Goal: Transaction & Acquisition: Book appointment/travel/reservation

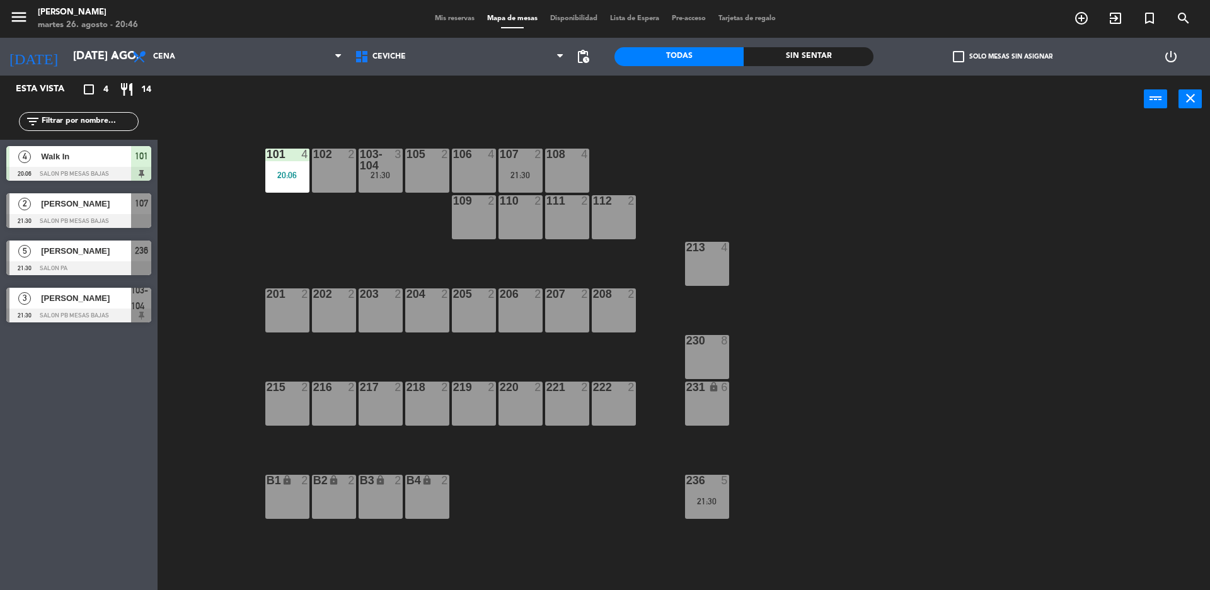
click at [112, 311] on div at bounding box center [78, 316] width 145 height 14
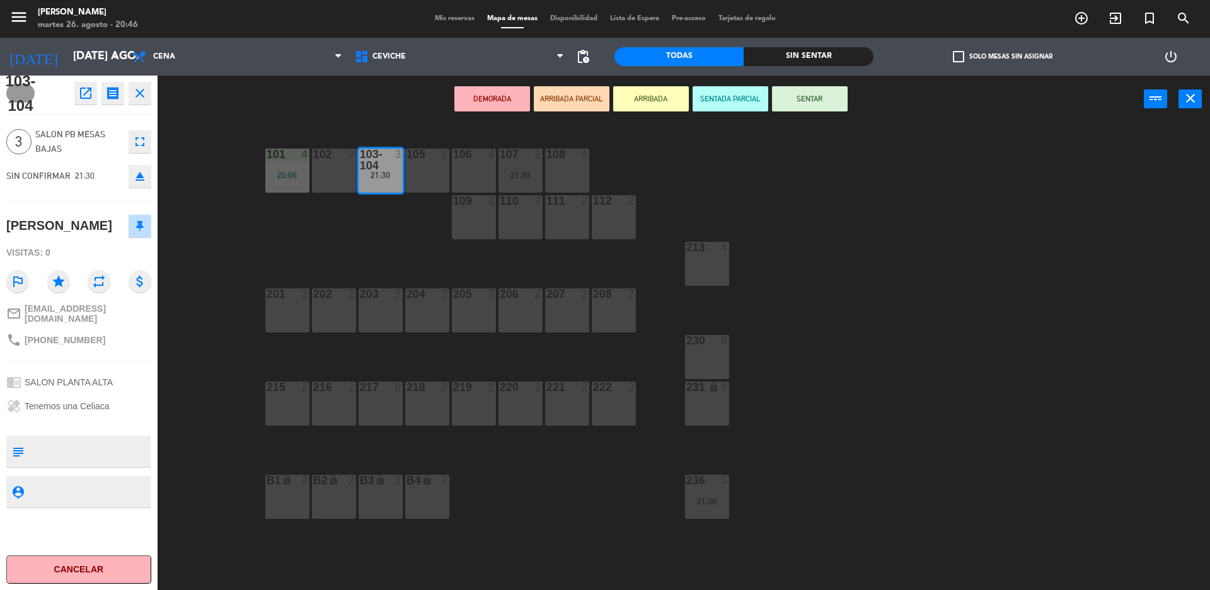
click at [132, 93] on icon "close" at bounding box center [139, 93] width 15 height 15
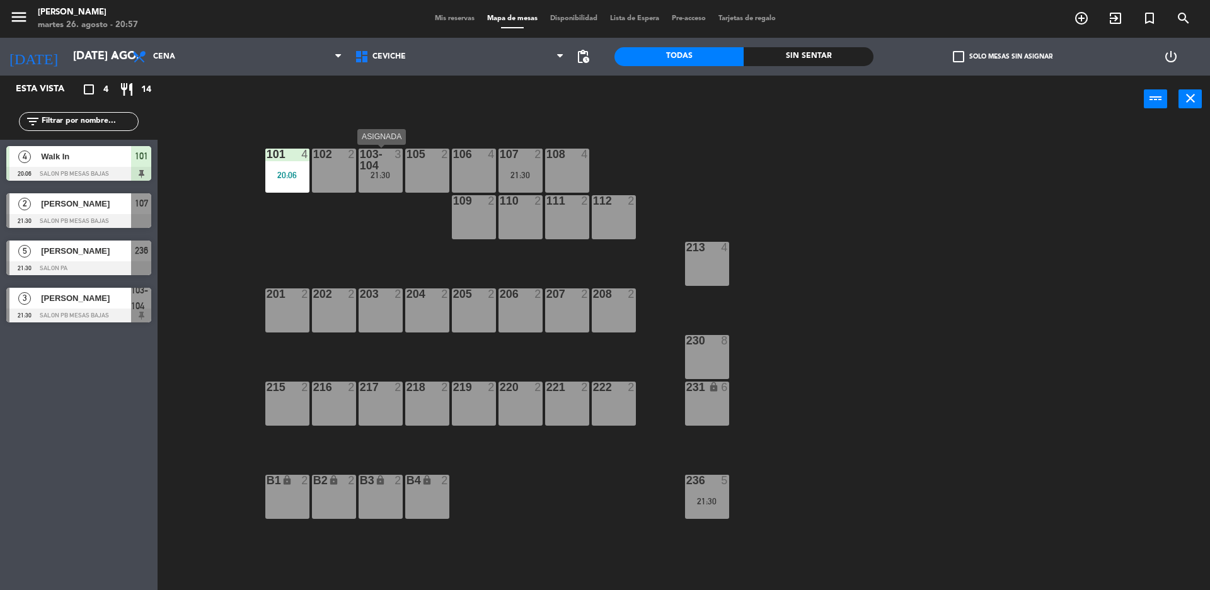
click at [379, 173] on div "21:30" at bounding box center [380, 175] width 44 height 9
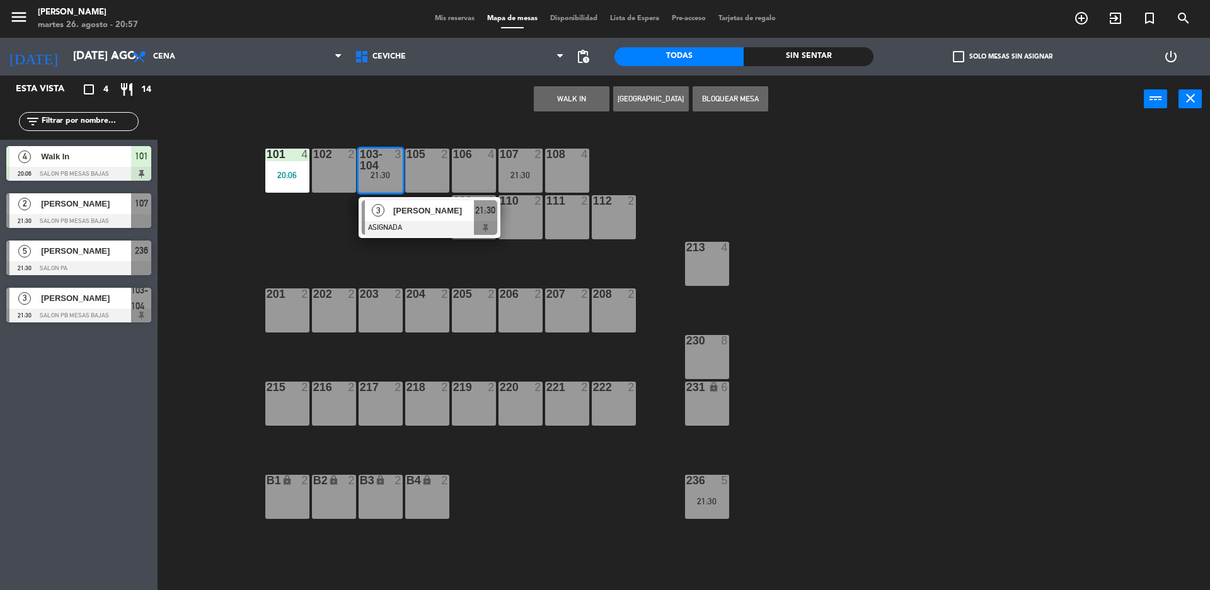
click at [255, 234] on div "101 4 20:06 102 2 103-104 3 21:30 3 [PERSON_NAME] 21:30 105 2 106 4 107 2 21:30…" at bounding box center [689, 359] width 1040 height 467
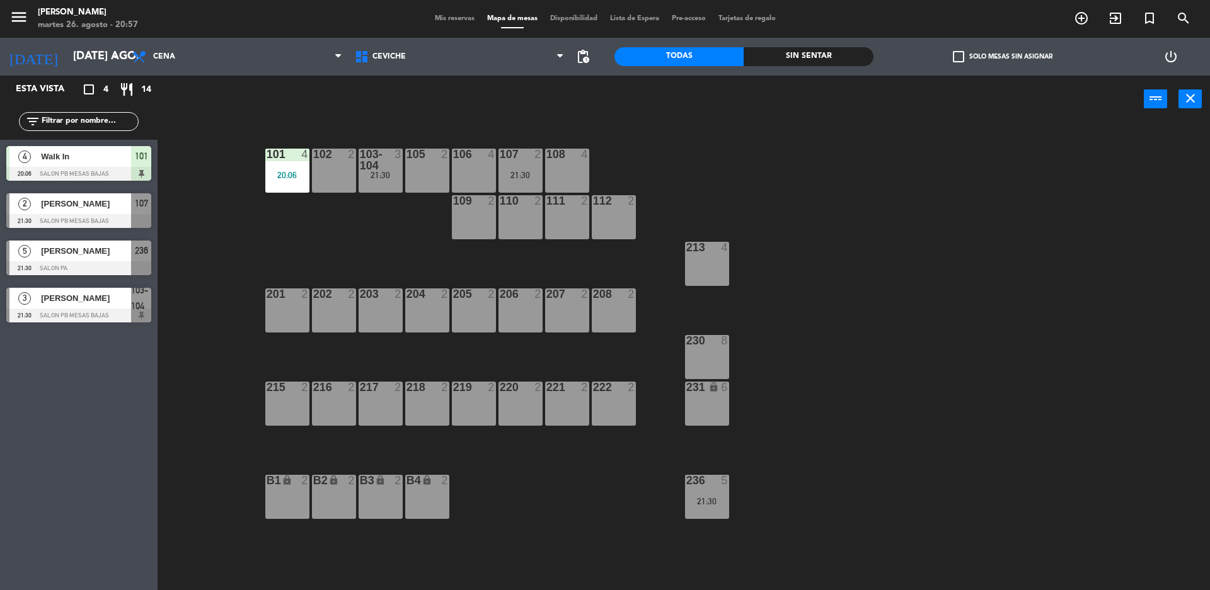
click at [695, 493] on div "236 5 21:30" at bounding box center [707, 497] width 44 height 44
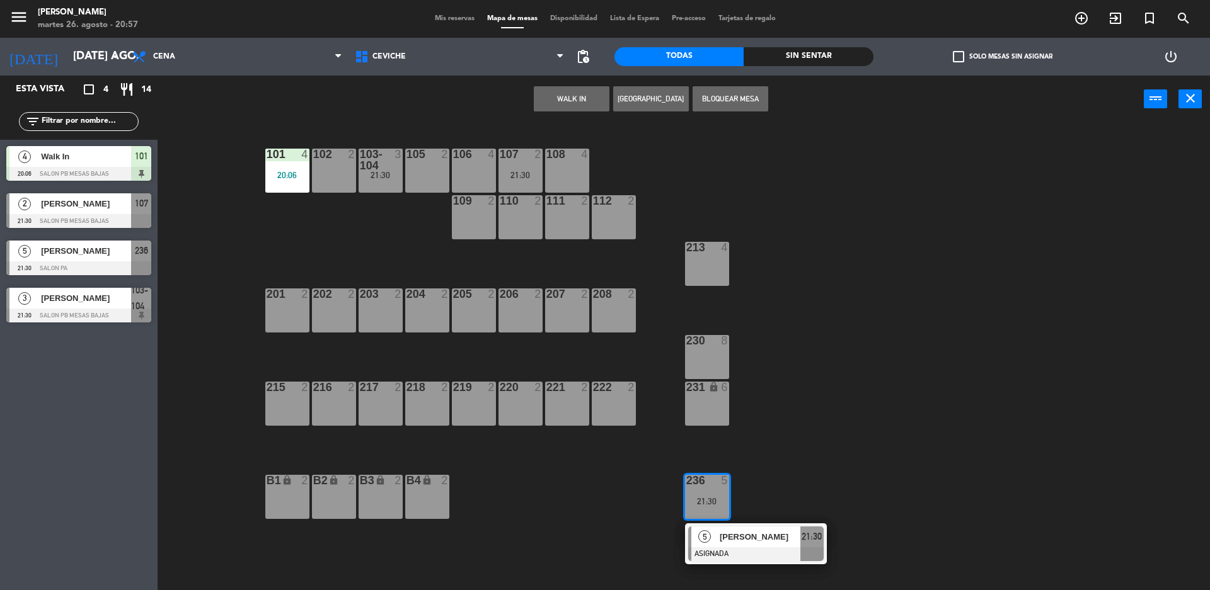
click at [619, 529] on div "101 4 20:06 102 2 103-104 3 21:30 105 2 106 4 107 2 21:30 108 4 109 2 110 2 111…" at bounding box center [689, 359] width 1040 height 467
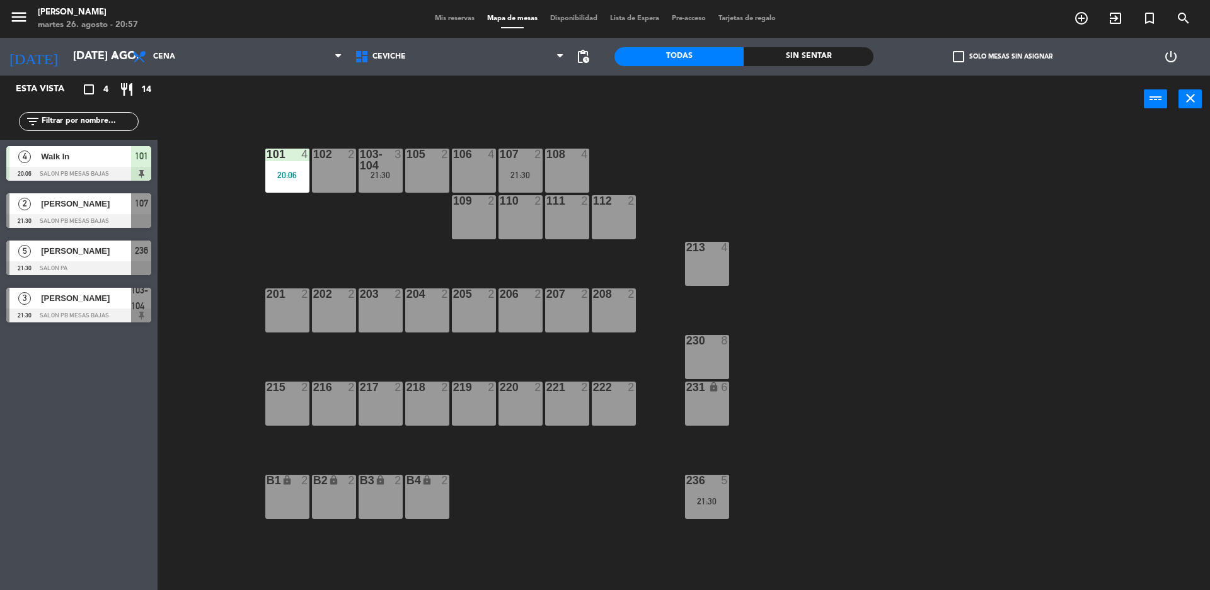
click at [699, 497] on div "21:30" at bounding box center [707, 501] width 44 height 9
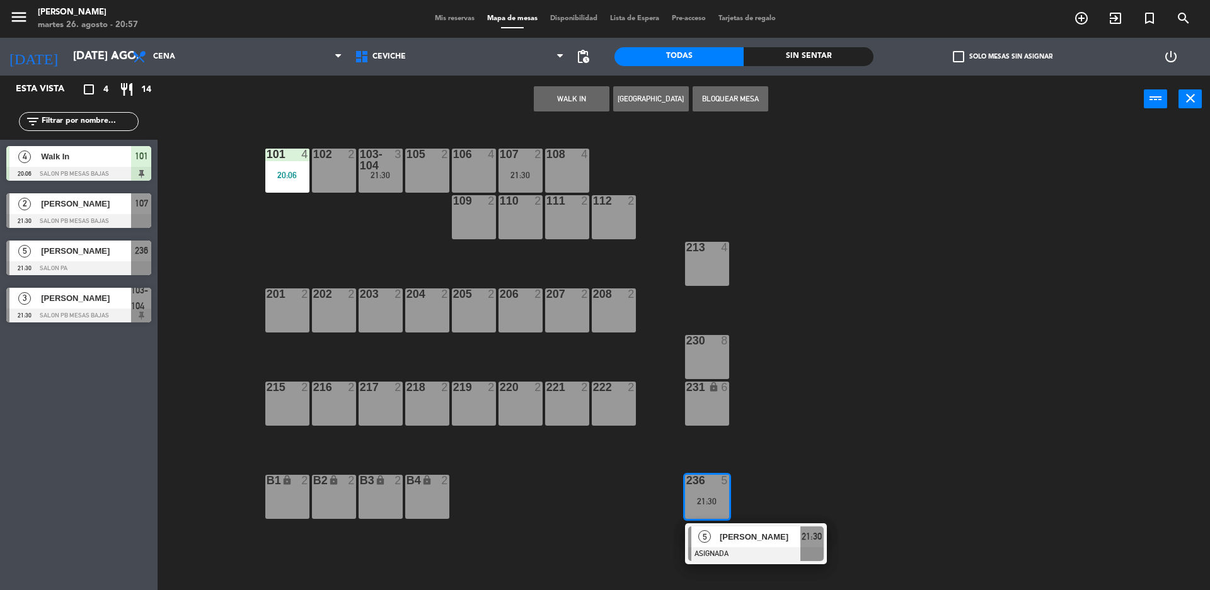
click at [990, 215] on div "101 4 20:06 102 2 103-104 3 21:30 105 2 106 4 107 2 21:30 108 4 109 2 110 2 111…" at bounding box center [689, 359] width 1040 height 467
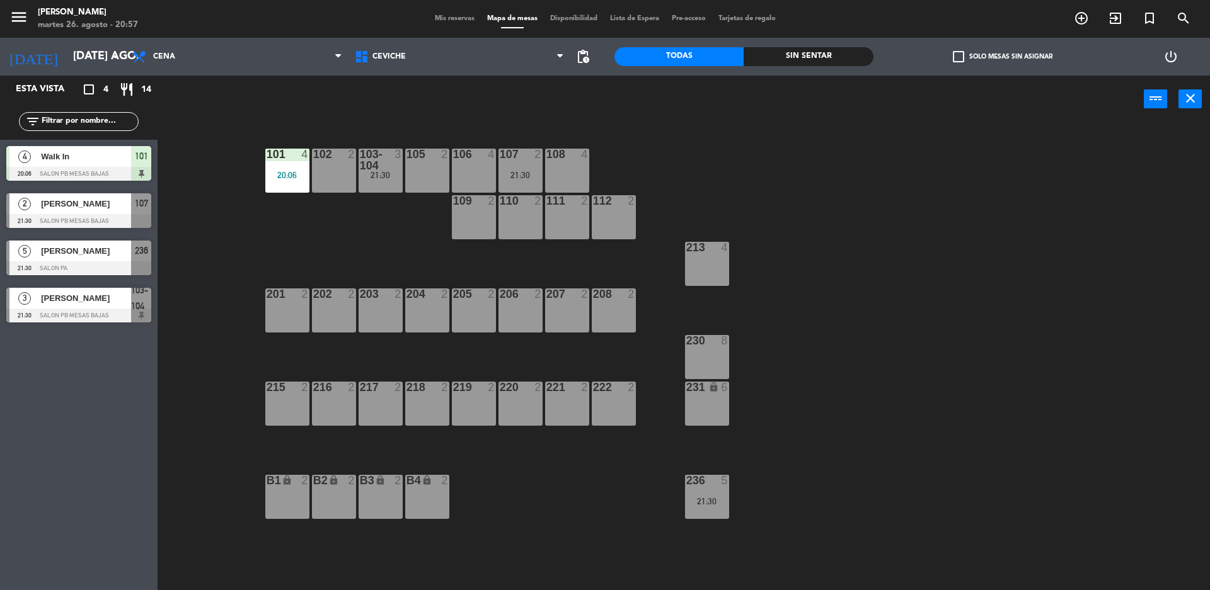
click at [534, 169] on div "107 2 21:30" at bounding box center [520, 171] width 44 height 44
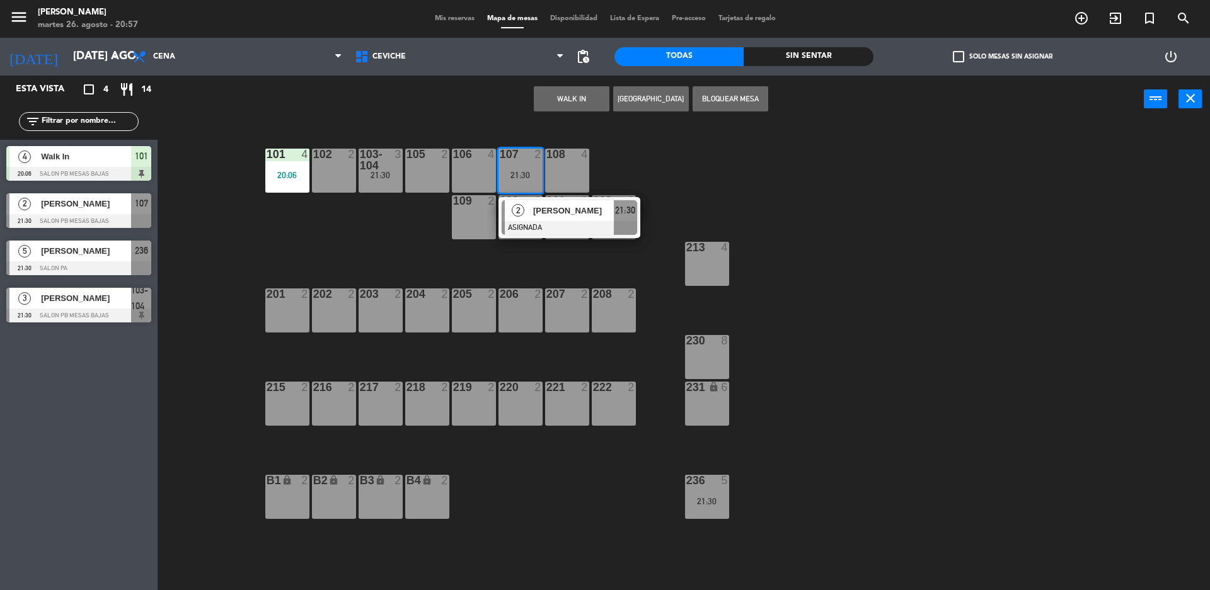
click at [421, 168] on div "105 2" at bounding box center [427, 171] width 44 height 44
click at [539, 101] on button "Mover" at bounding box center [532, 98] width 76 height 25
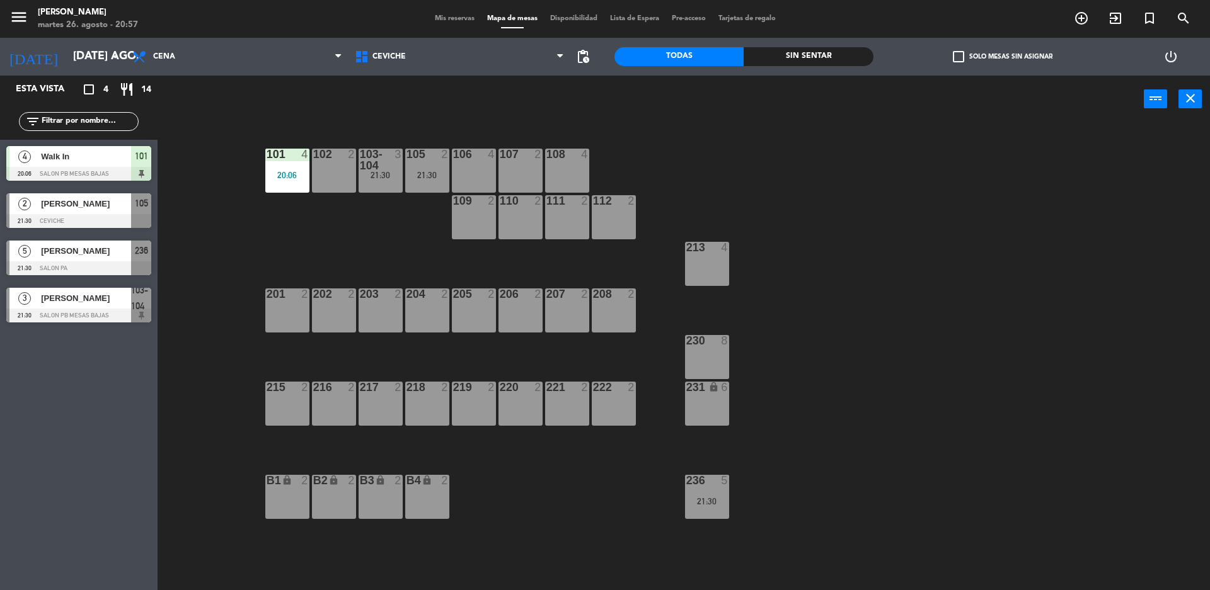
drag, startPoint x: 833, startPoint y: 265, endPoint x: 689, endPoint y: 371, distance: 179.3
click at [833, 265] on div "101 4 20:06 102 2 103-104 3 21:30 105 2 21:30 106 4 107 2 108 4 109 2 110 2 111…" at bounding box center [689, 359] width 1040 height 467
click at [719, 487] on div "236 5" at bounding box center [707, 481] width 44 height 13
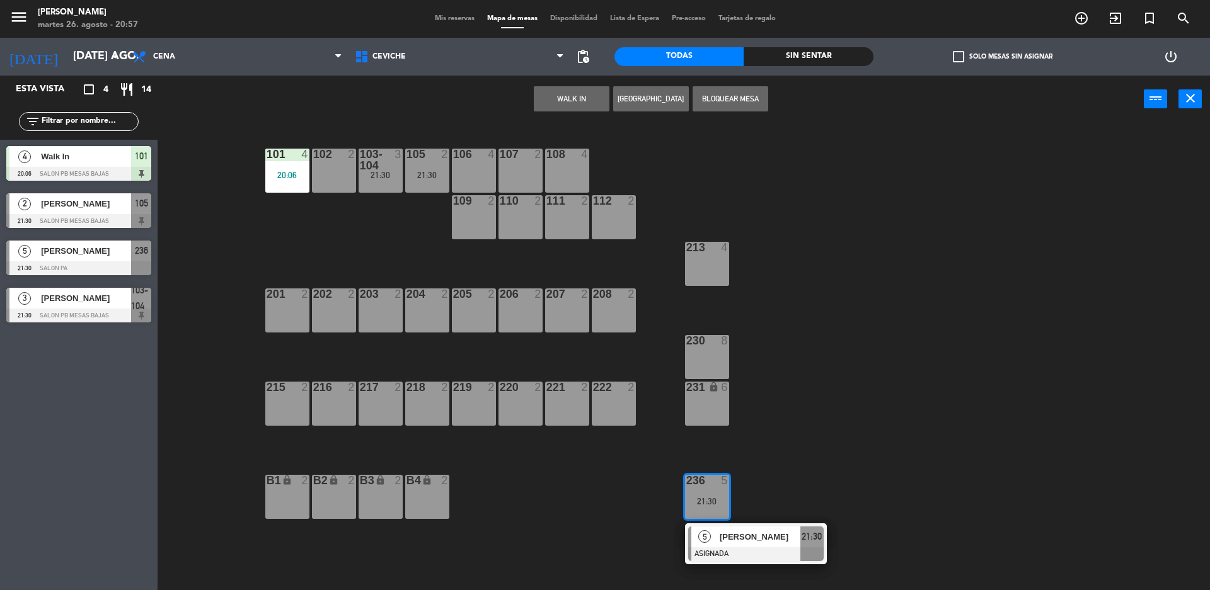
click at [573, 183] on div "108 4" at bounding box center [567, 171] width 44 height 44
click at [536, 169] on div "107 2" at bounding box center [520, 171] width 44 height 44
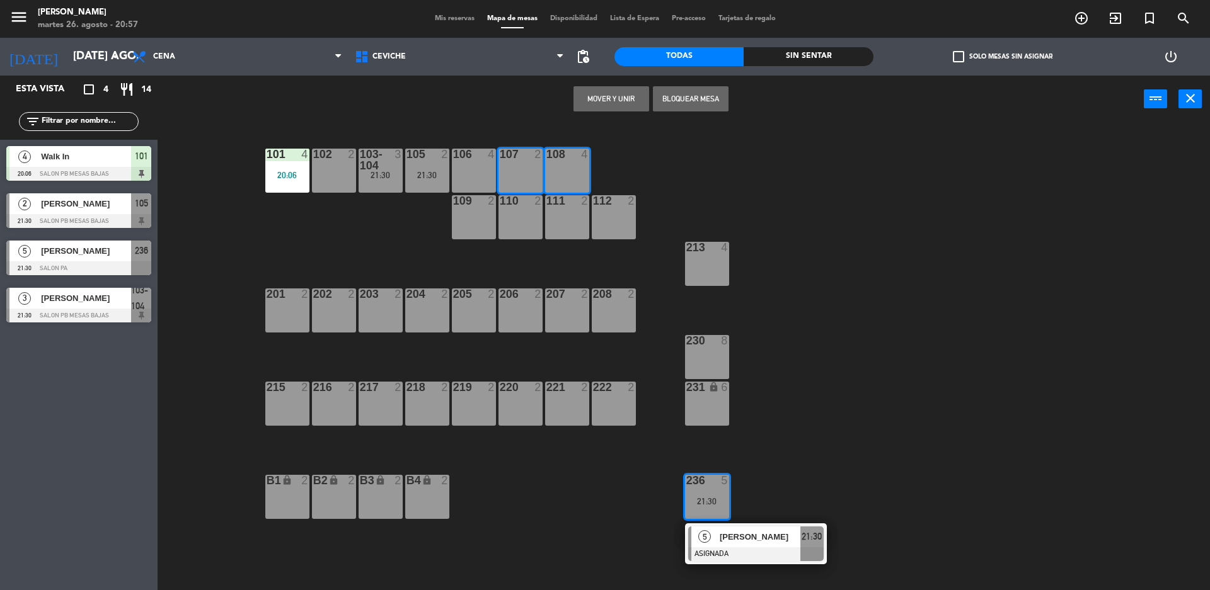
click at [598, 103] on button "Mover y Unir" at bounding box center [611, 98] width 76 height 25
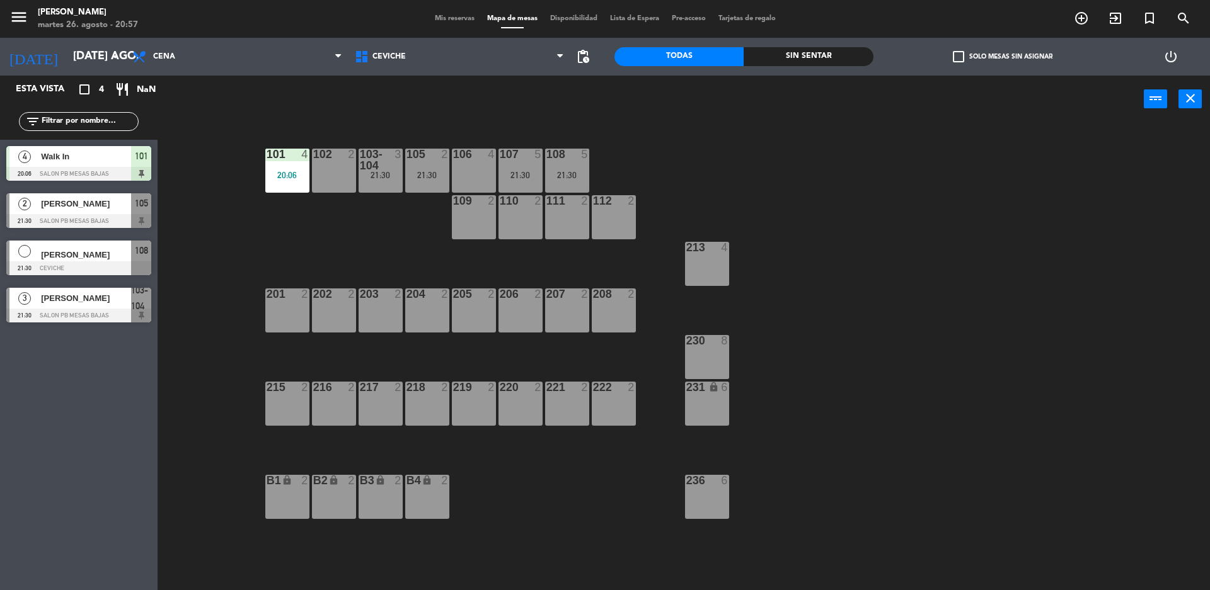
click at [628, 140] on div "101 4 20:06 102 2 103-104 3 21:30 105 2 21:30 106 4 107 5 21:30 108 5 21:30 109…" at bounding box center [689, 359] width 1040 height 467
click at [289, 273] on div "101 4 20:06 102 2 103-104 3 21:30 105 2 21:30 106 4 107 5 21:30 108 5 21:30 109…" at bounding box center [689, 359] width 1040 height 467
click at [100, 307] on div "[PERSON_NAME]" at bounding box center [85, 298] width 91 height 21
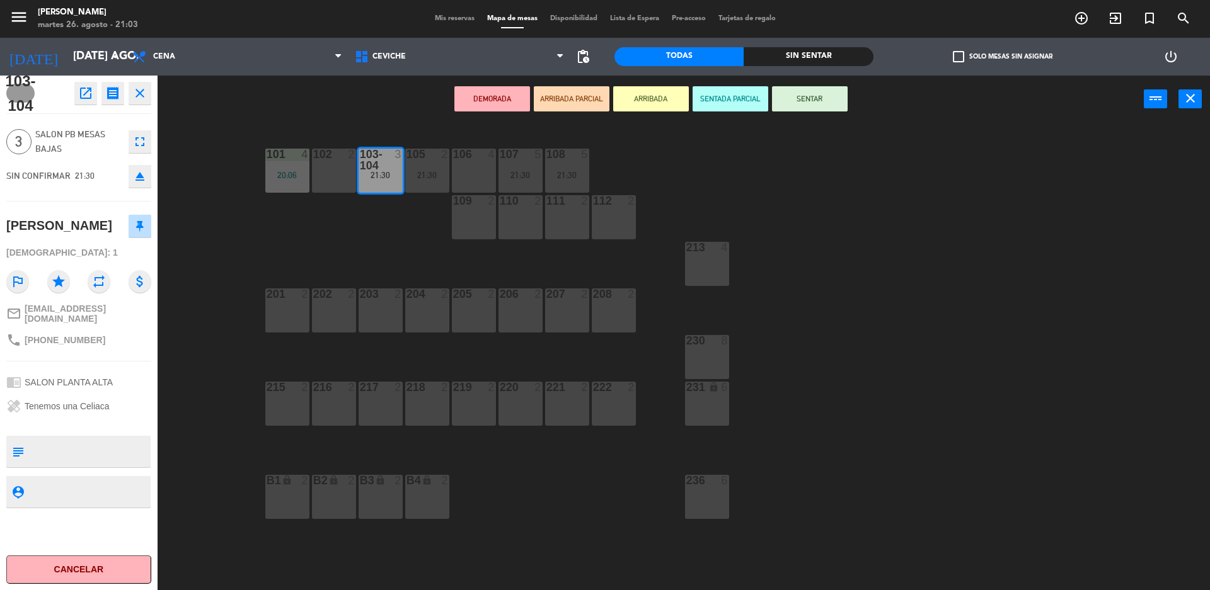
click at [142, 92] on icon "close" at bounding box center [139, 93] width 15 height 15
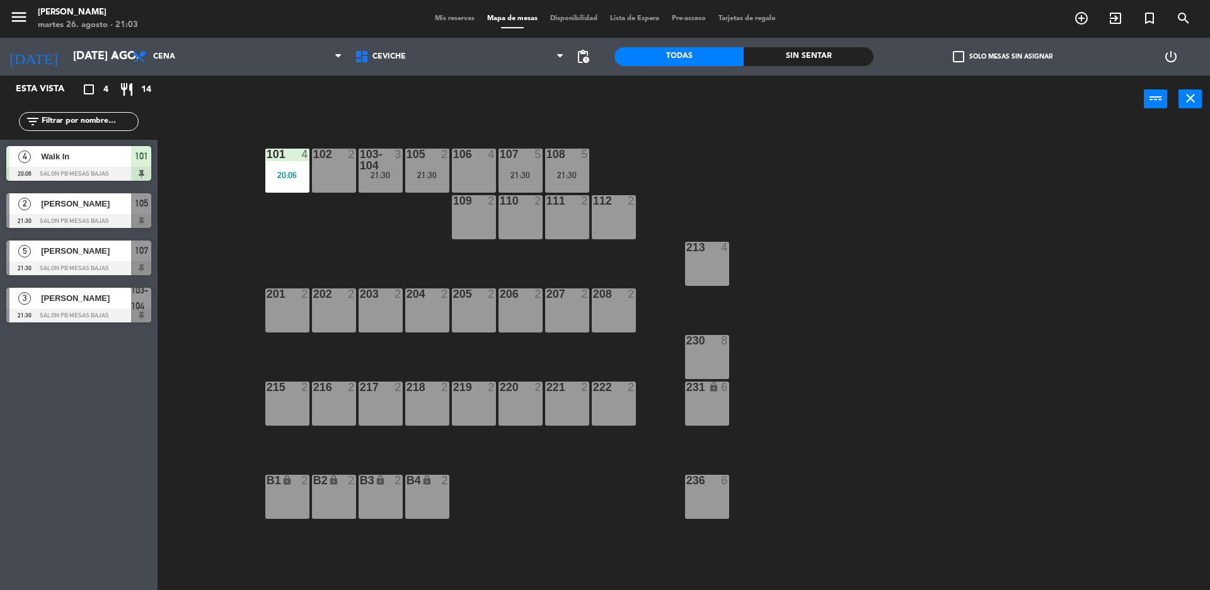
click at [385, 181] on div "103-104 3 21:30" at bounding box center [380, 171] width 44 height 44
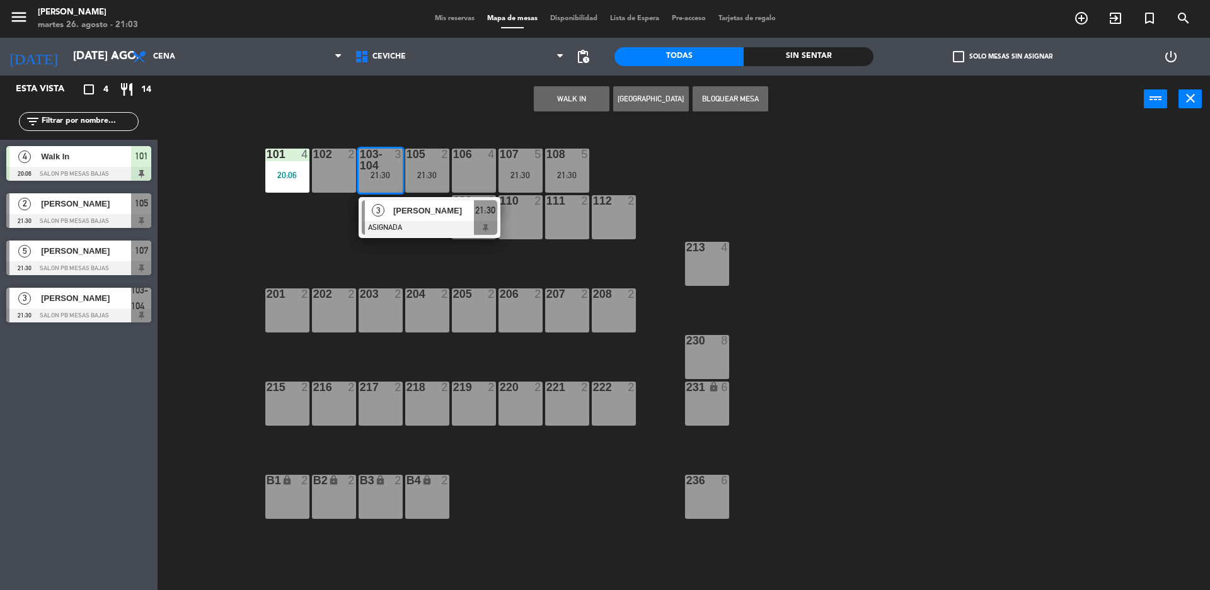
click at [311, 243] on div "101 4 20:06 102 2 103-104 3 21:30 3 [PERSON_NAME] 21:30 105 2 21:30 106 4 107 5…" at bounding box center [689, 359] width 1040 height 467
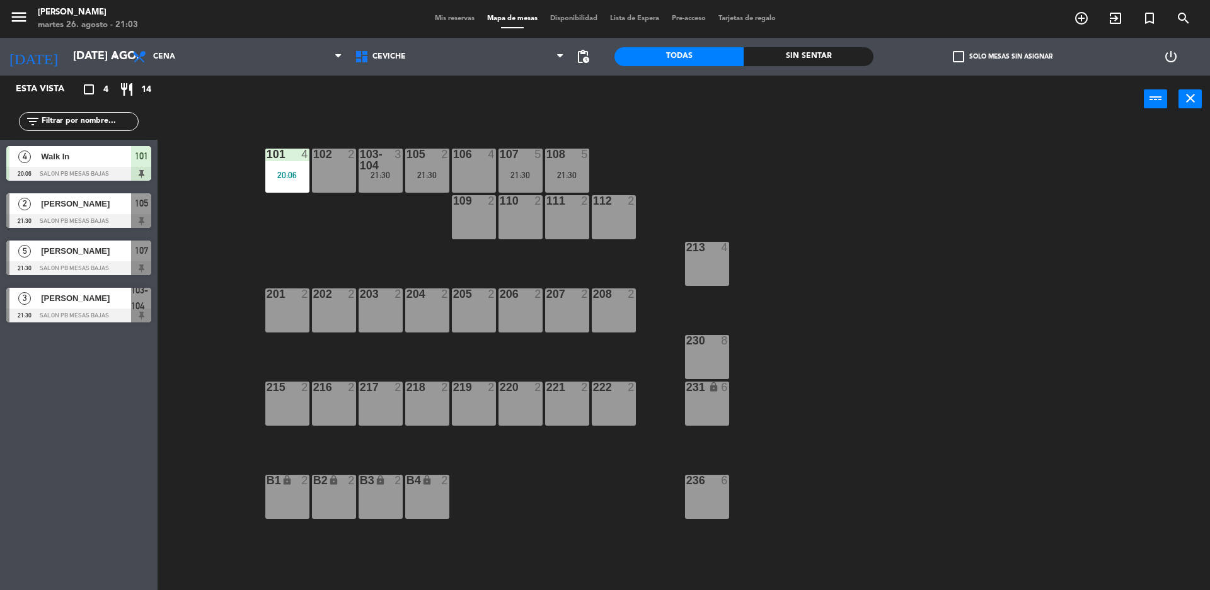
click at [571, 163] on div "108 5 21:30" at bounding box center [567, 171] width 44 height 44
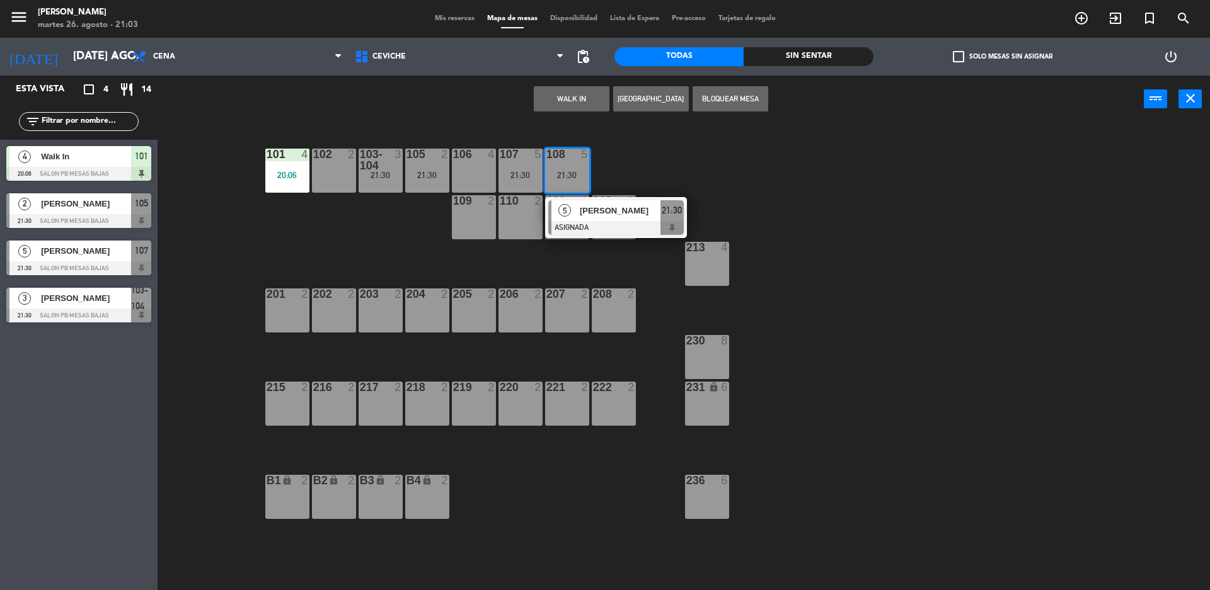
drag, startPoint x: 328, startPoint y: 227, endPoint x: 343, endPoint y: 224, distance: 14.8
click at [331, 226] on div "101 4 20:06 102 2 103-104 3 21:30 105 2 21:30 106 4 107 5 21:30 108 5 21:30 5 […" at bounding box center [689, 359] width 1040 height 467
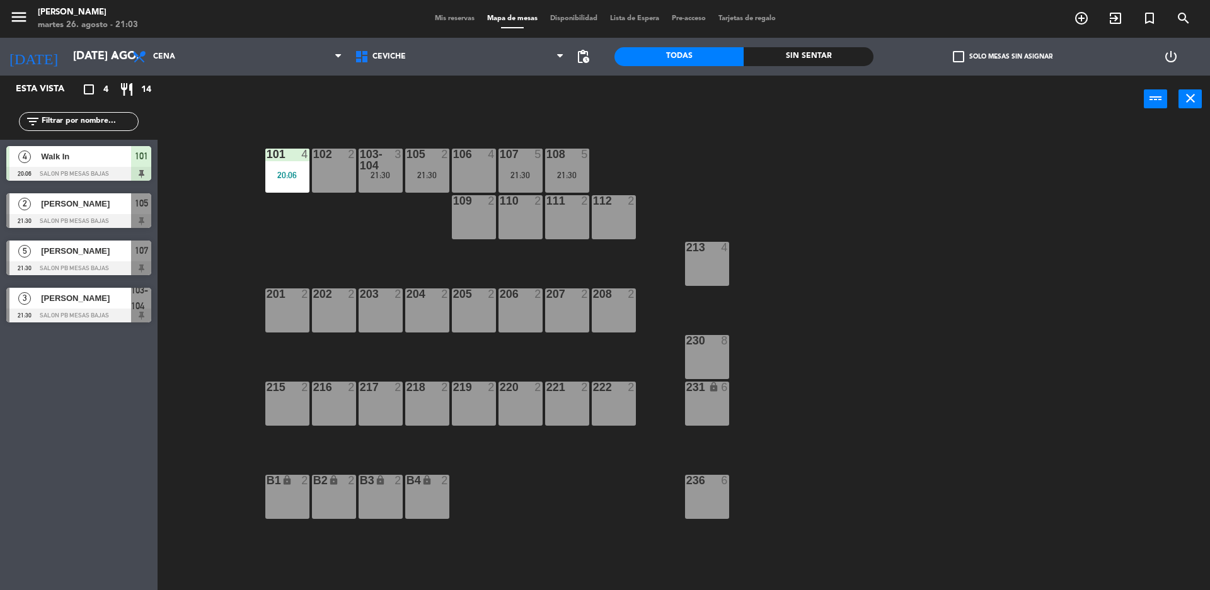
click at [516, 171] on div "21:30" at bounding box center [520, 175] width 44 height 9
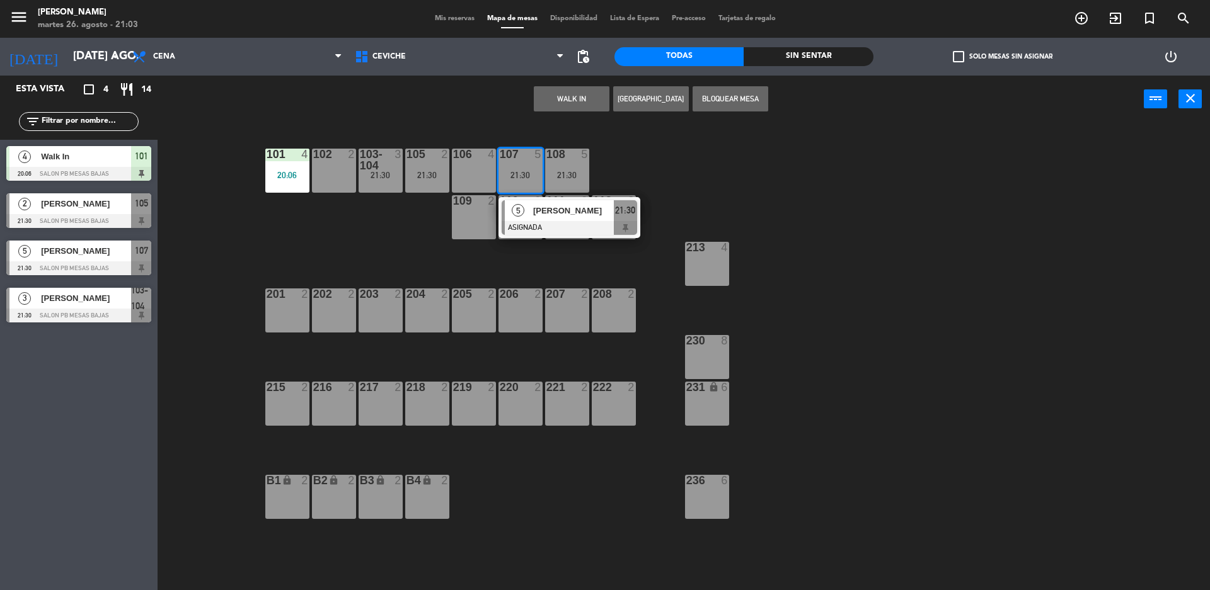
click at [326, 210] on div "101 4 20:06 102 2 103-104 3 21:30 105 2 21:30 106 4 107 5 21:30 5 [PERSON_NAME]…" at bounding box center [689, 359] width 1040 height 467
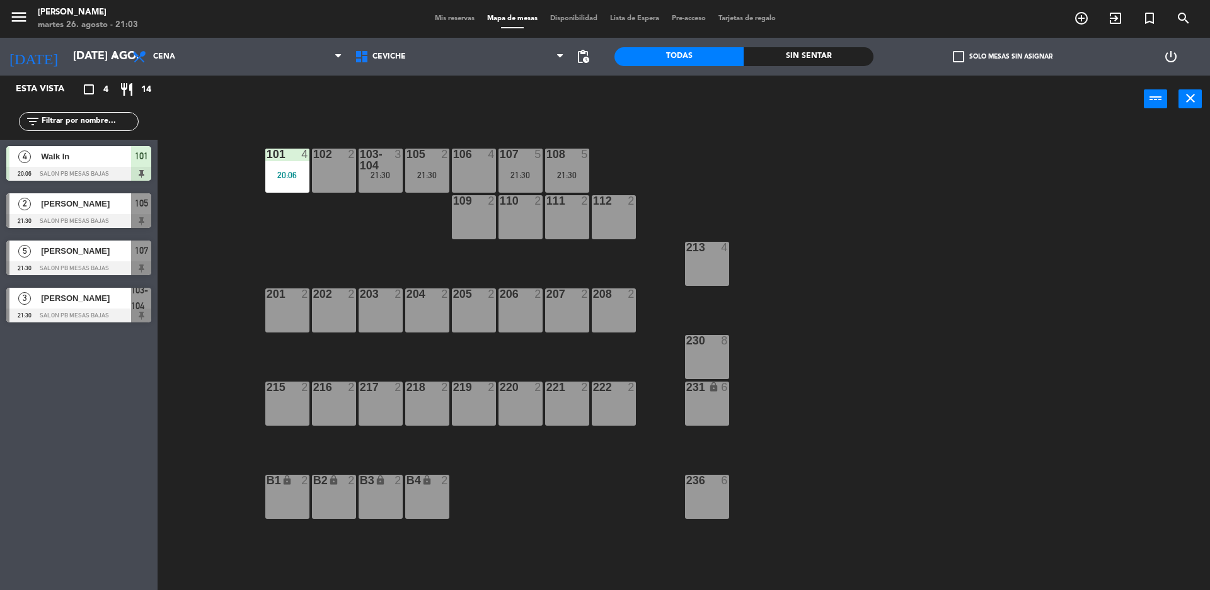
click at [519, 167] on div "107 5 21:30" at bounding box center [520, 171] width 44 height 44
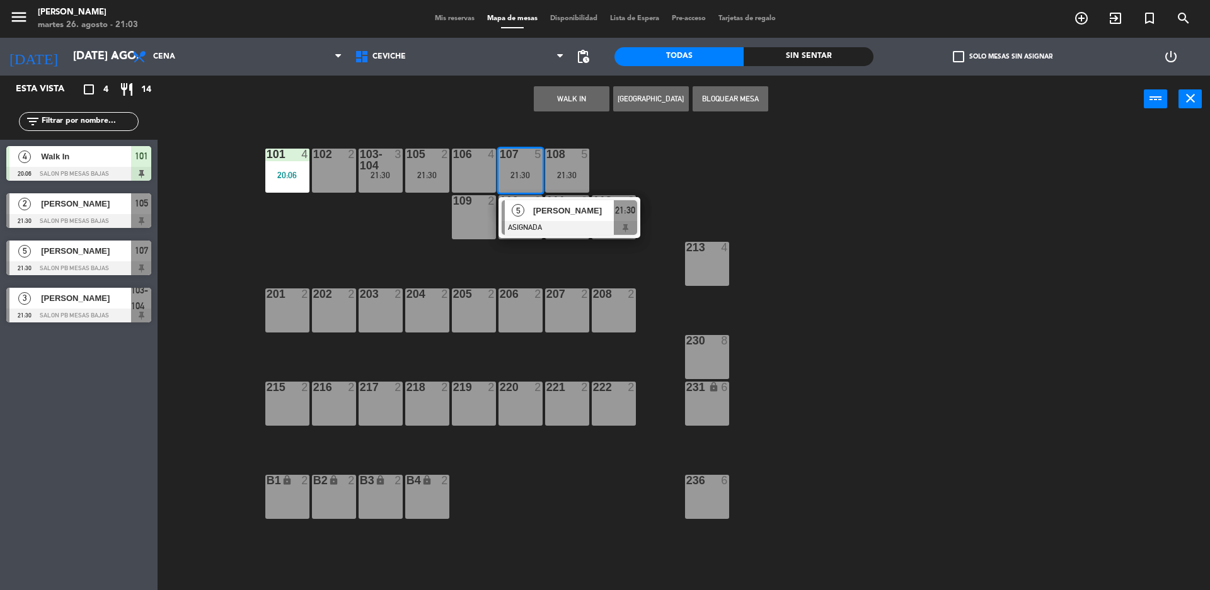
click at [332, 228] on div "101 4 20:06 102 2 103-104 3 21:30 105 2 21:30 106 4 107 5 21:30 5 [PERSON_NAME]…" at bounding box center [689, 359] width 1040 height 467
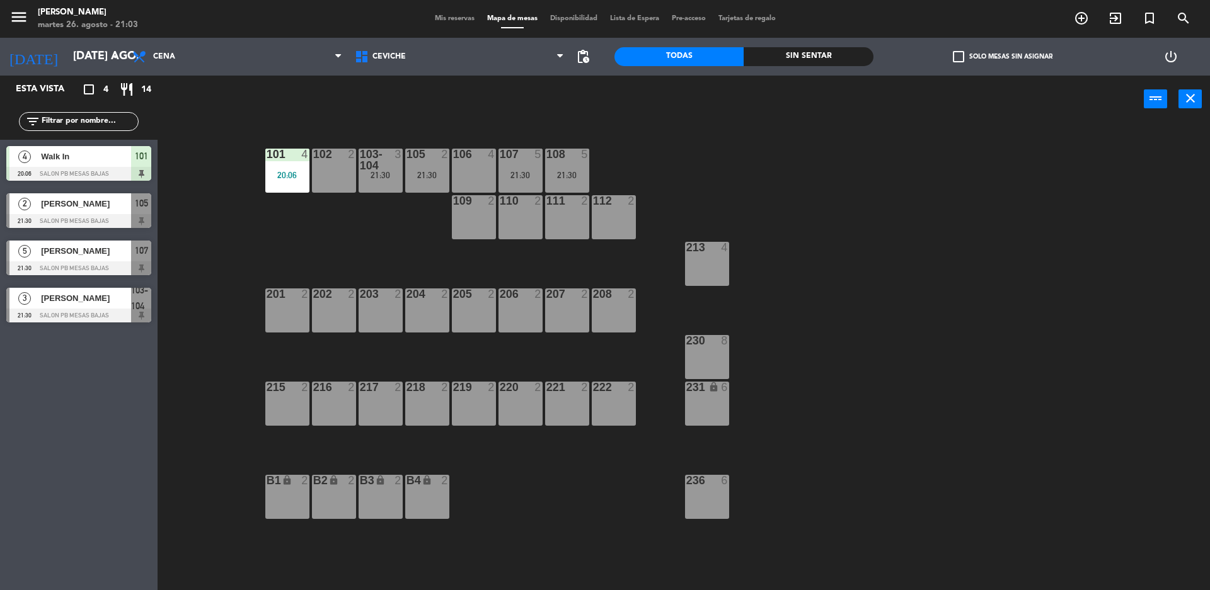
click at [569, 175] on div "21:30" at bounding box center [567, 175] width 44 height 9
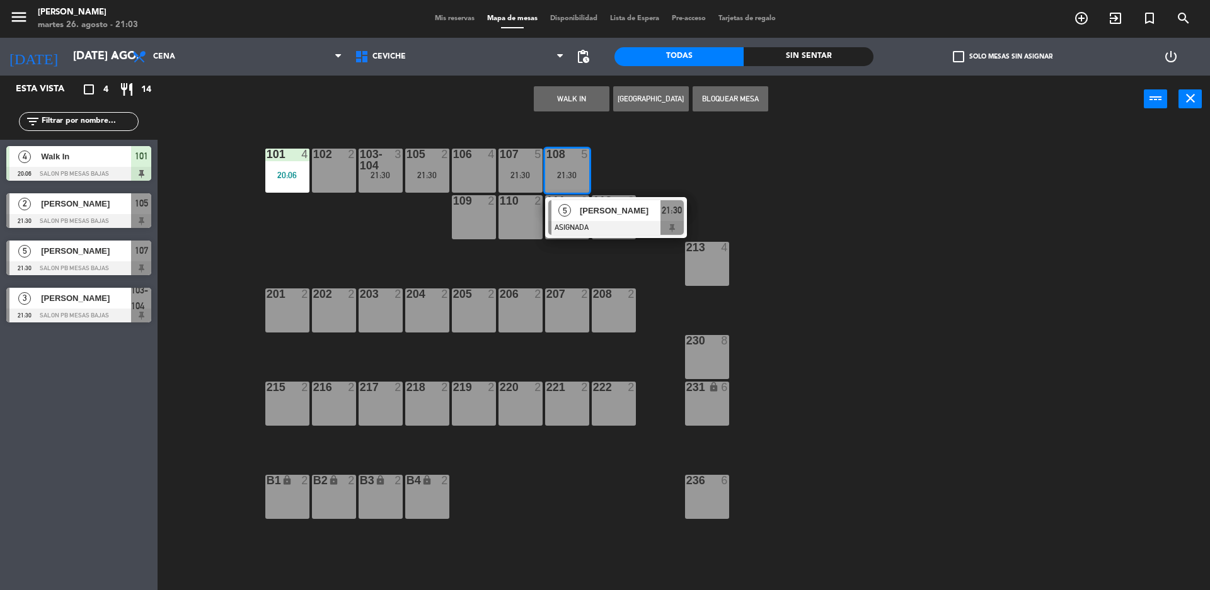
click at [339, 232] on div "101 4 20:06 102 2 103-104 3 21:30 105 2 21:30 106 4 107 5 21:30 108 5 21:30 5 […" at bounding box center [689, 359] width 1040 height 467
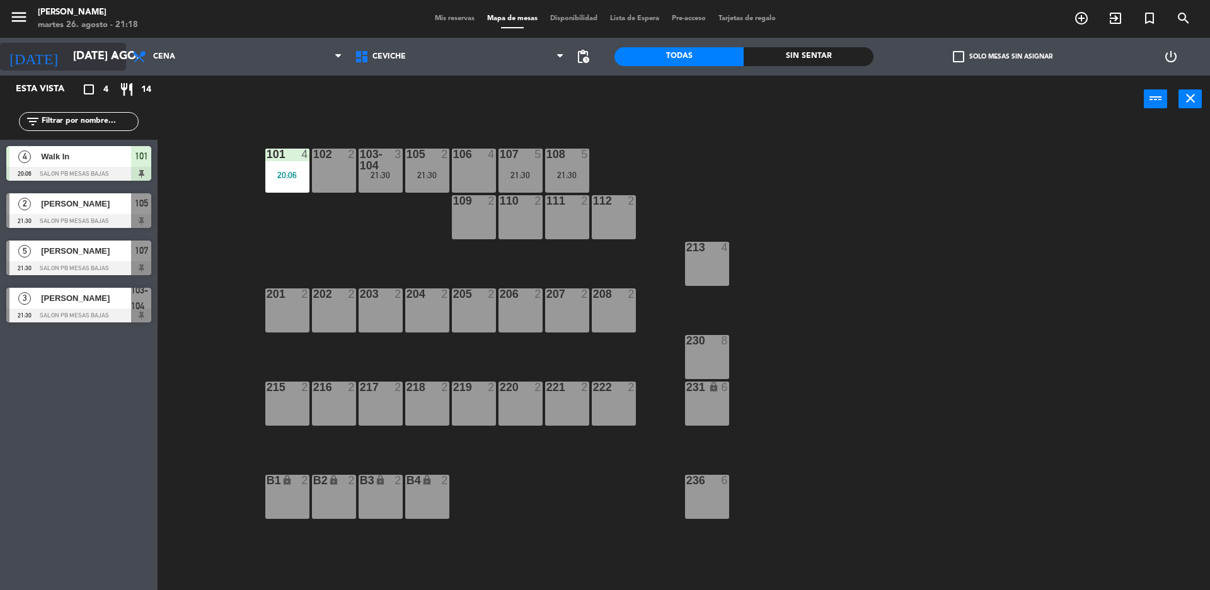
click at [93, 57] on input "[DATE] ago." at bounding box center [140, 56] width 146 height 25
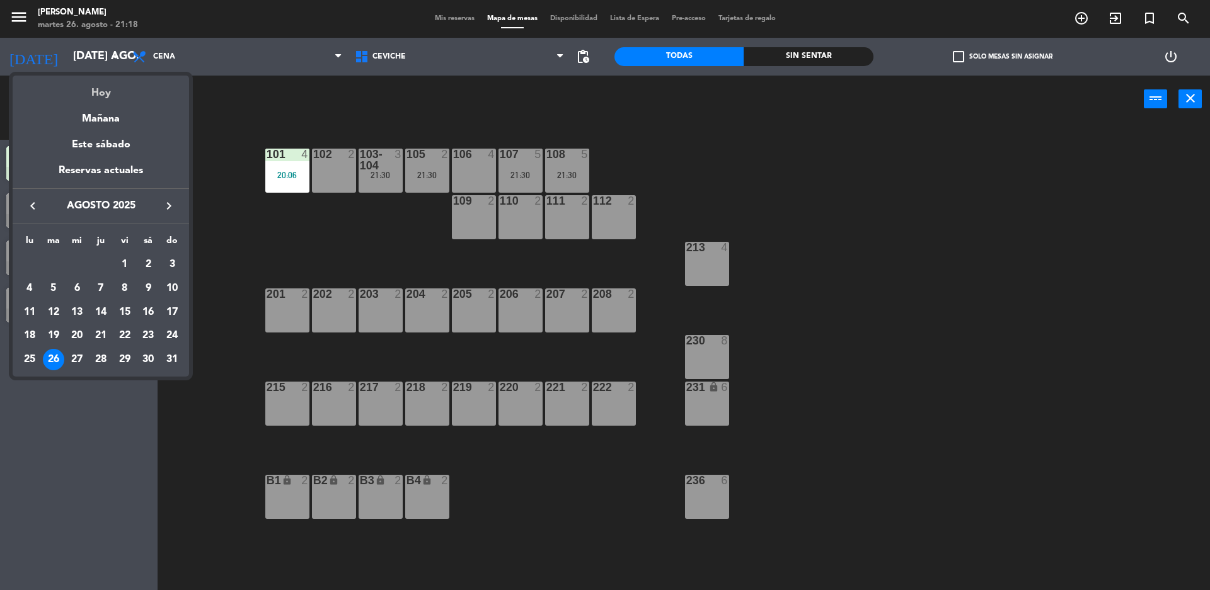
click at [98, 94] on div "Hoy" at bounding box center [101, 89] width 176 height 26
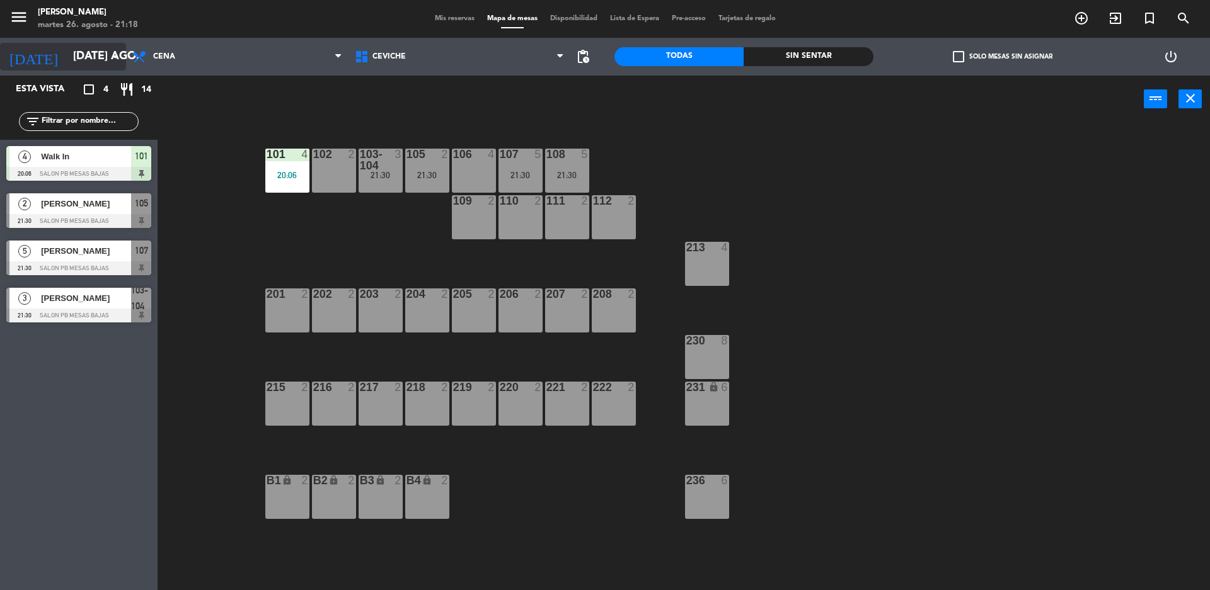
click at [108, 60] on icon "arrow_drop_down" at bounding box center [115, 56] width 15 height 15
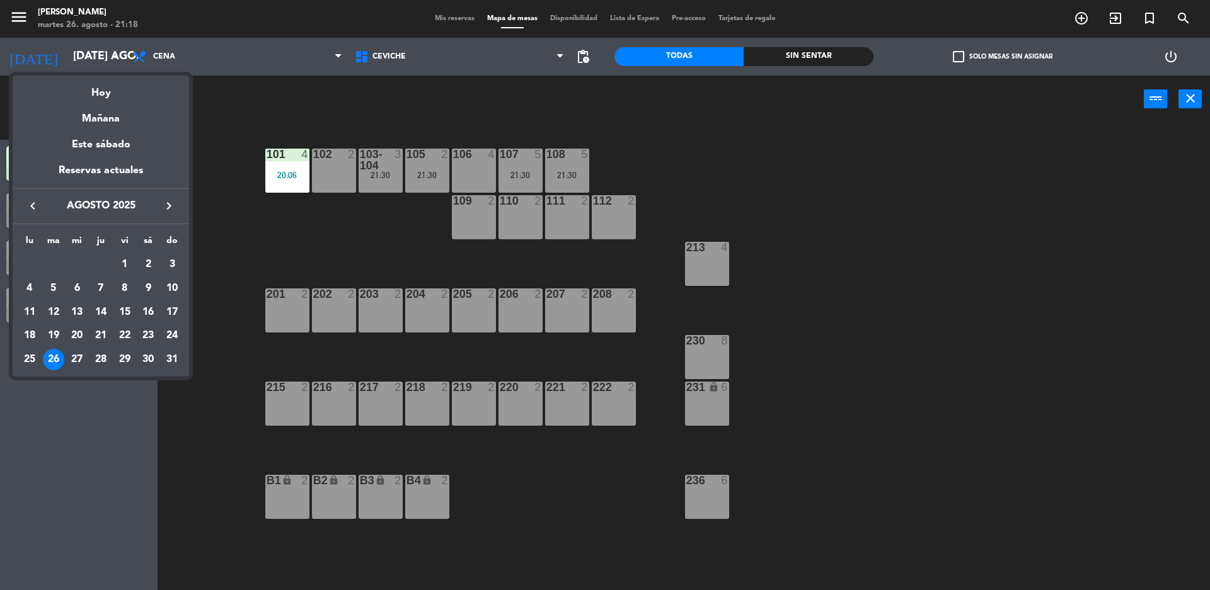
click at [76, 362] on div "27" at bounding box center [76, 359] width 21 height 21
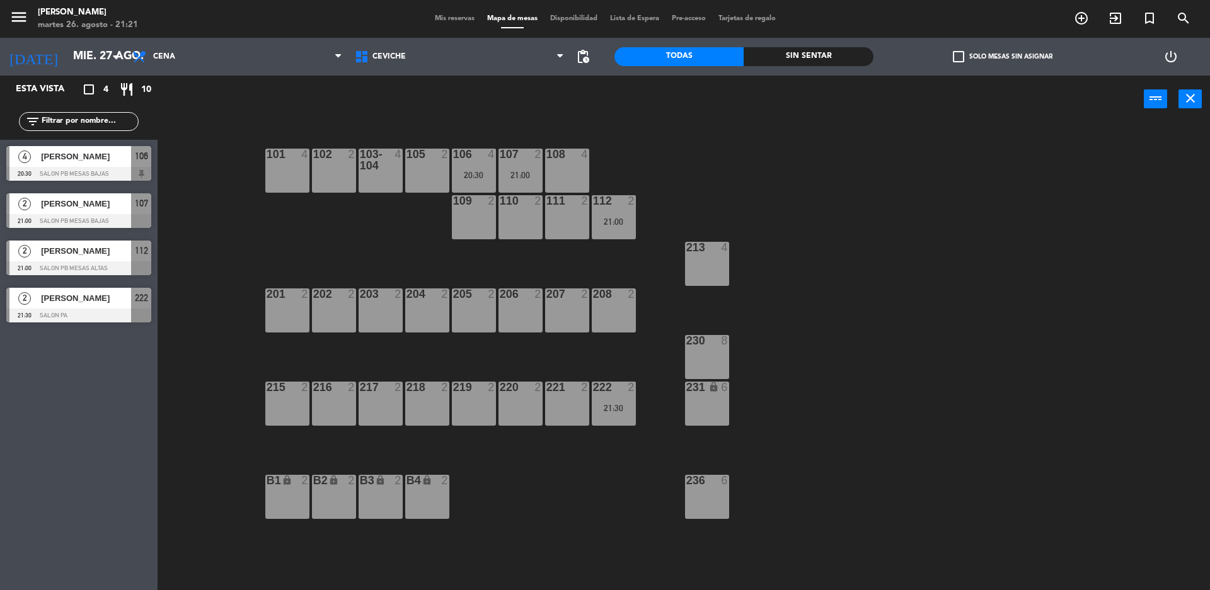
click at [302, 260] on div "101 4 102 2 103-104 4 105 2 106 4 20:30 107 2 21:00 108 4 109 2 110 2 111 2 112…" at bounding box center [689, 359] width 1040 height 467
click at [110, 54] on icon "arrow_drop_down" at bounding box center [115, 56] width 15 height 15
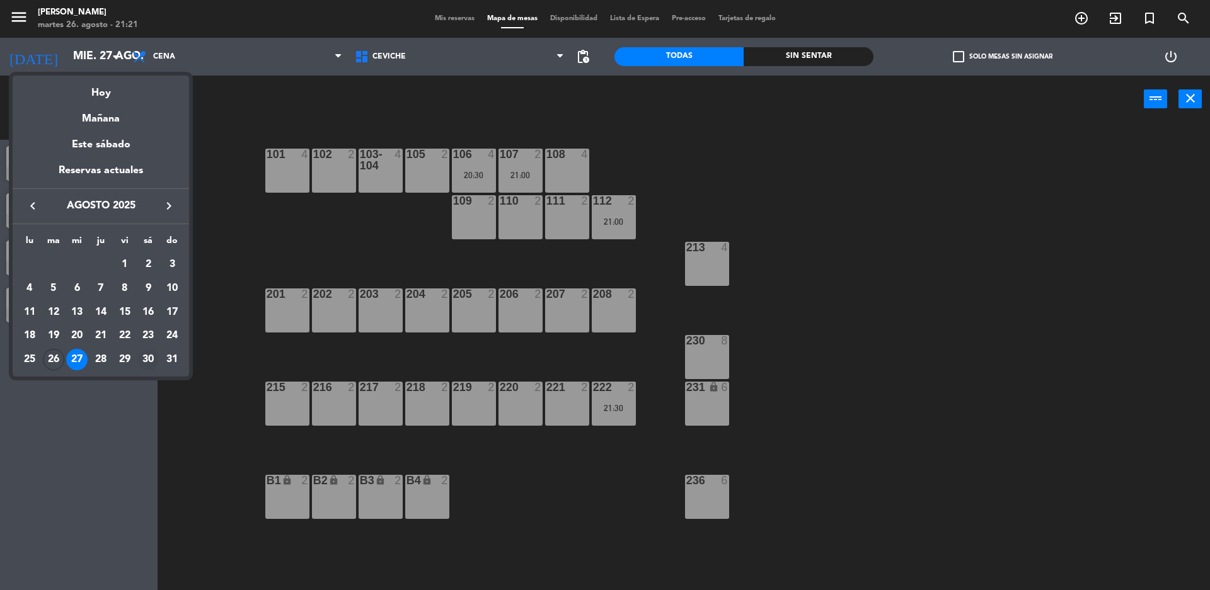
click at [139, 355] on div "30" at bounding box center [147, 359] width 21 height 21
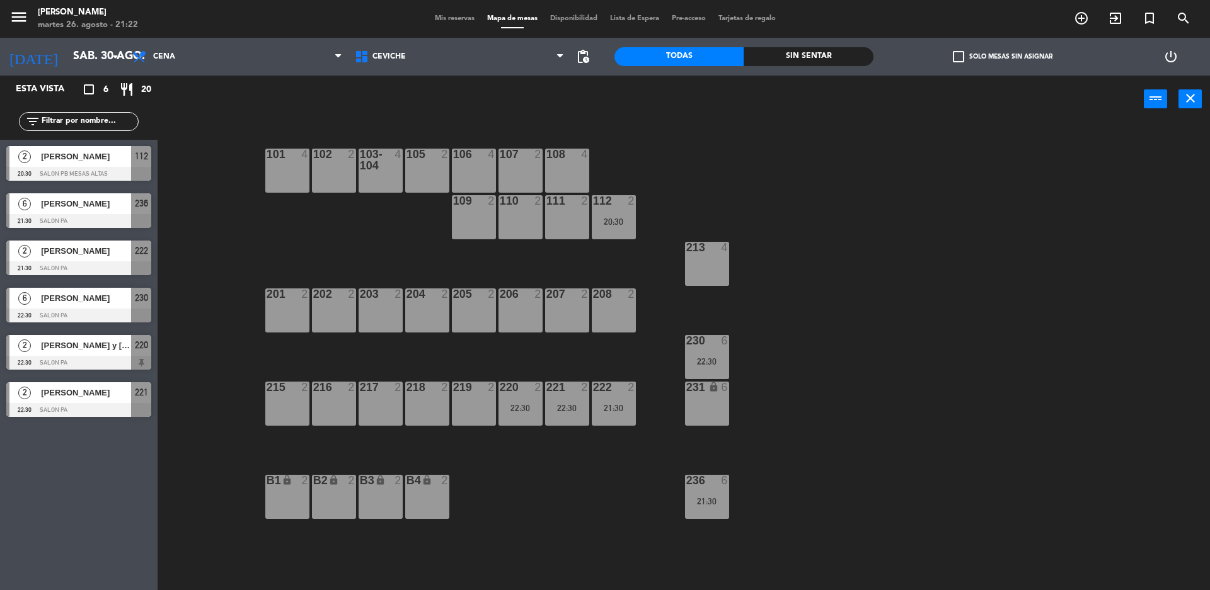
click at [197, 171] on div "101 4 102 2 103-104 4 105 2 106 4 107 2 108 4 109 2 110 2 111 2 112 2 20:30 213…" at bounding box center [689, 359] width 1040 height 467
click at [67, 47] on input "sáb. 30 ago." at bounding box center [140, 56] width 146 height 25
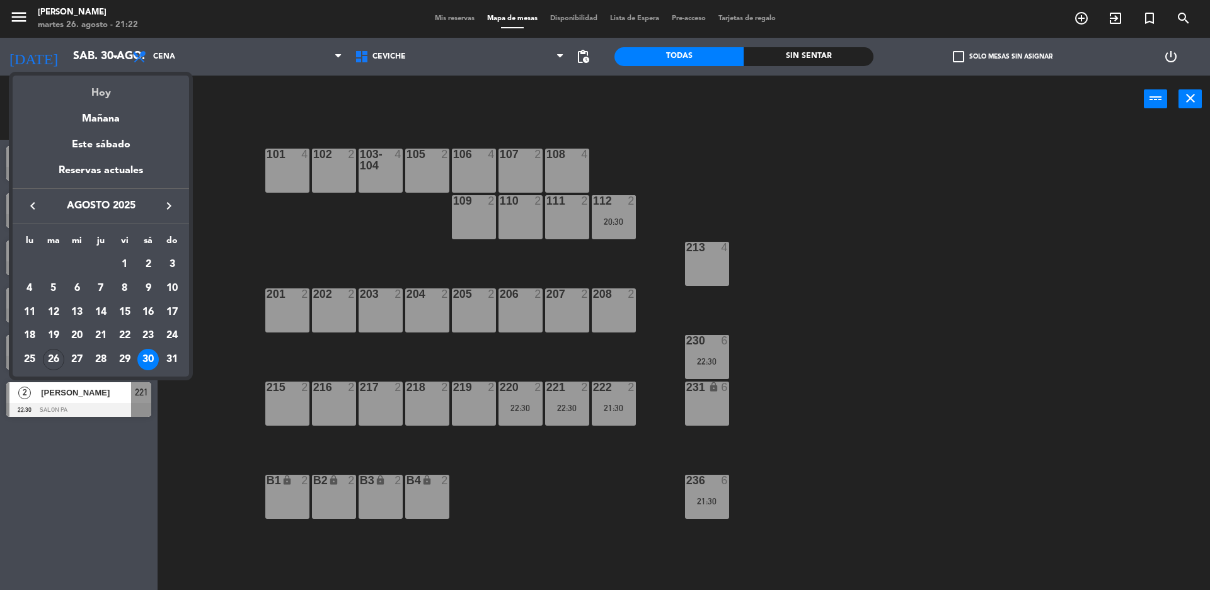
click at [120, 91] on div "Hoy" at bounding box center [101, 89] width 176 height 26
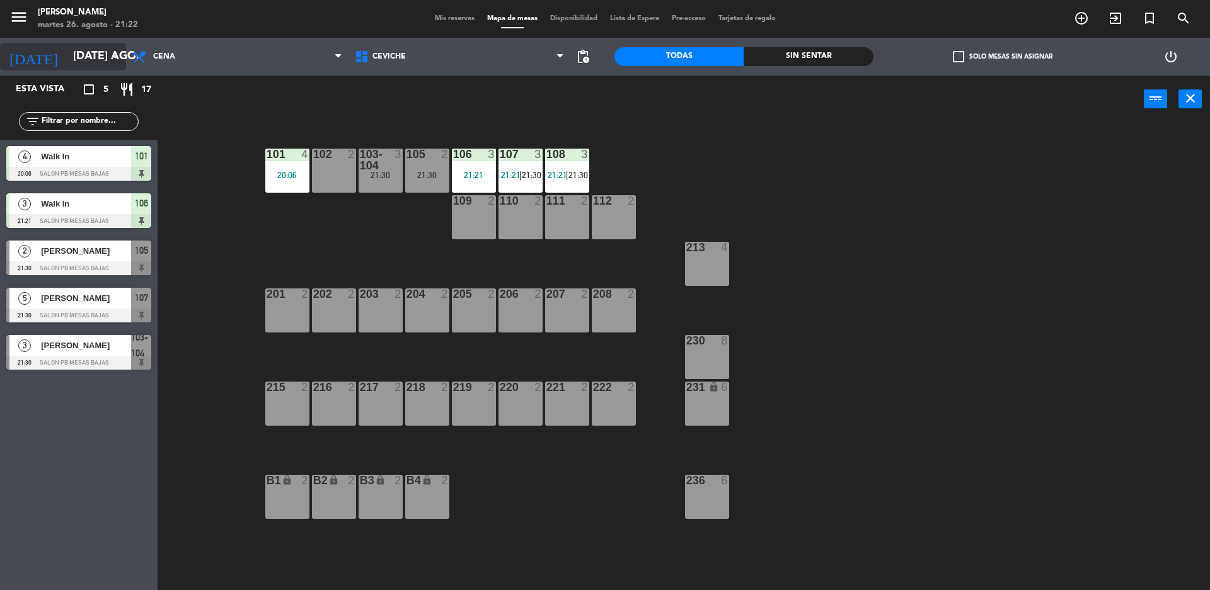
click at [83, 59] on input "[DATE] ago." at bounding box center [140, 56] width 146 height 25
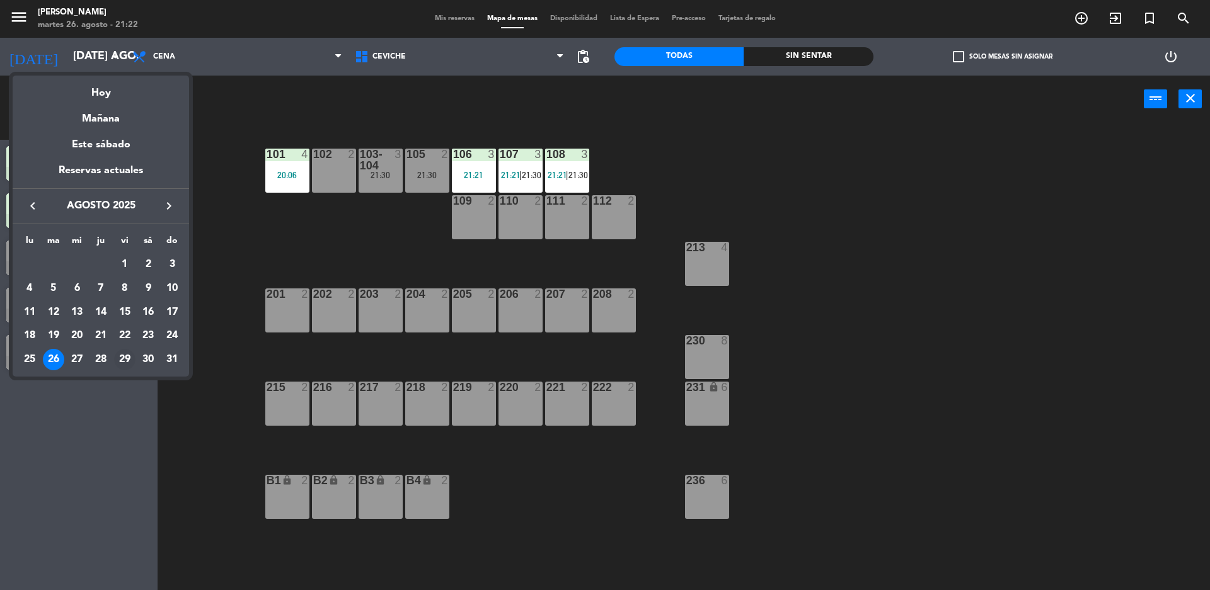
click at [125, 364] on div "29" at bounding box center [124, 359] width 21 height 21
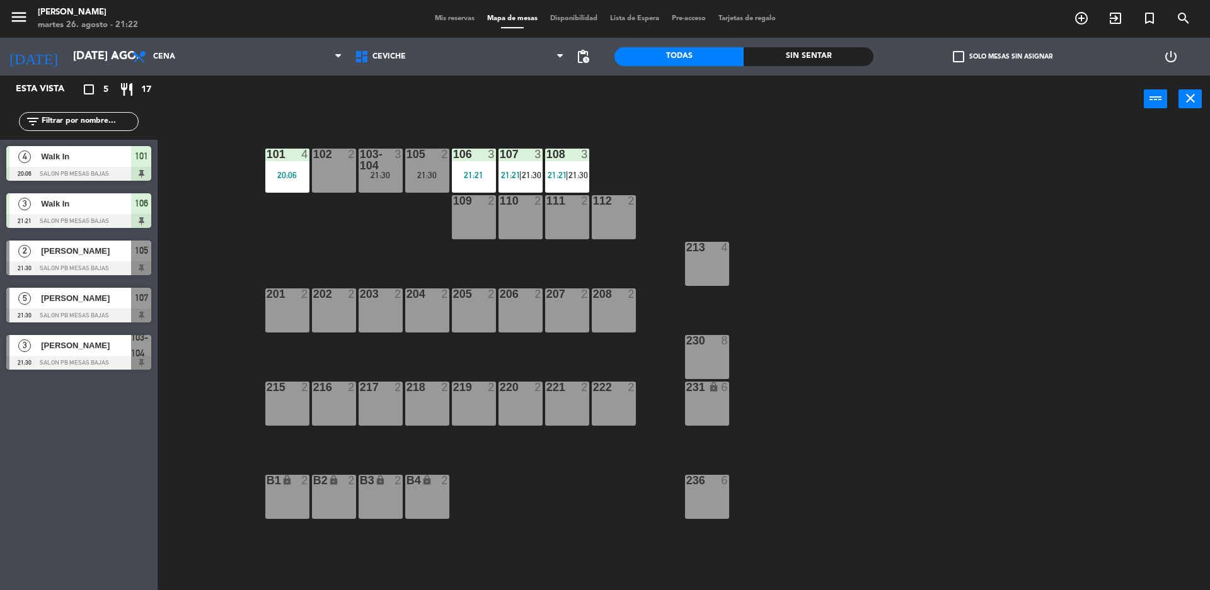
type input "vie. 29 ago."
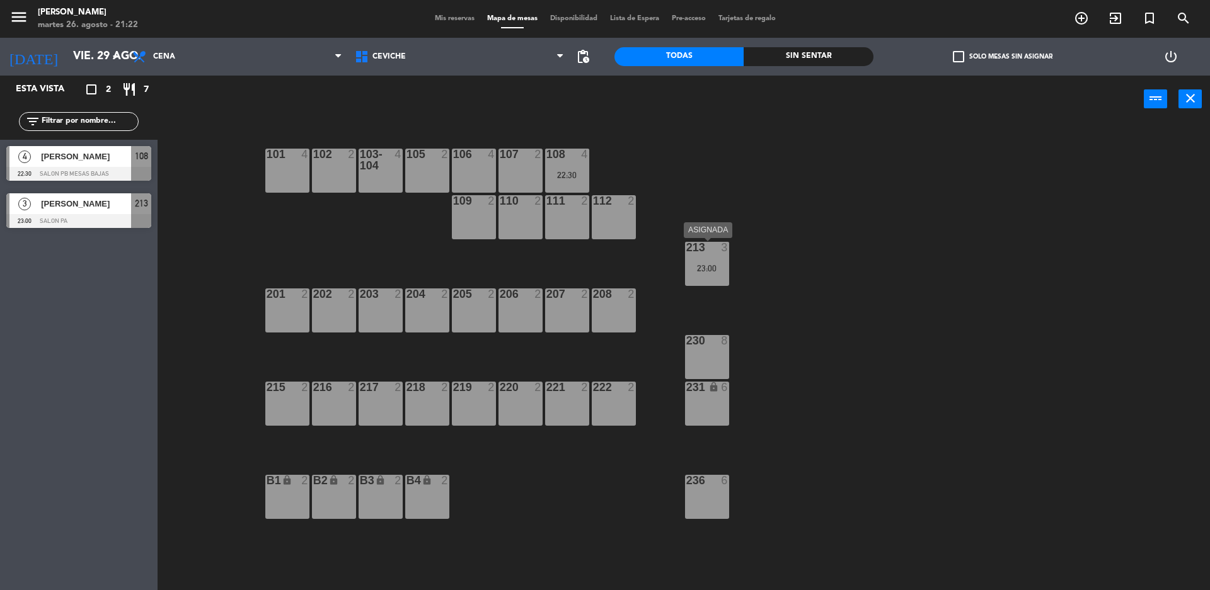
click at [725, 261] on div "213 3 23:00" at bounding box center [707, 264] width 44 height 44
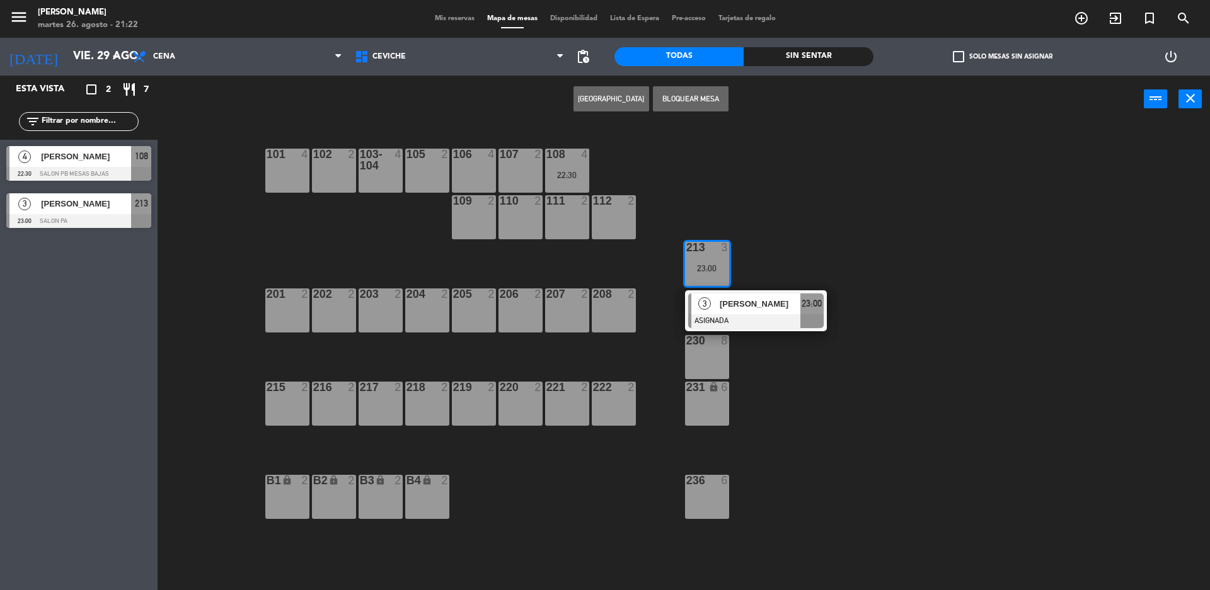
click at [624, 321] on div "208 2" at bounding box center [614, 311] width 44 height 44
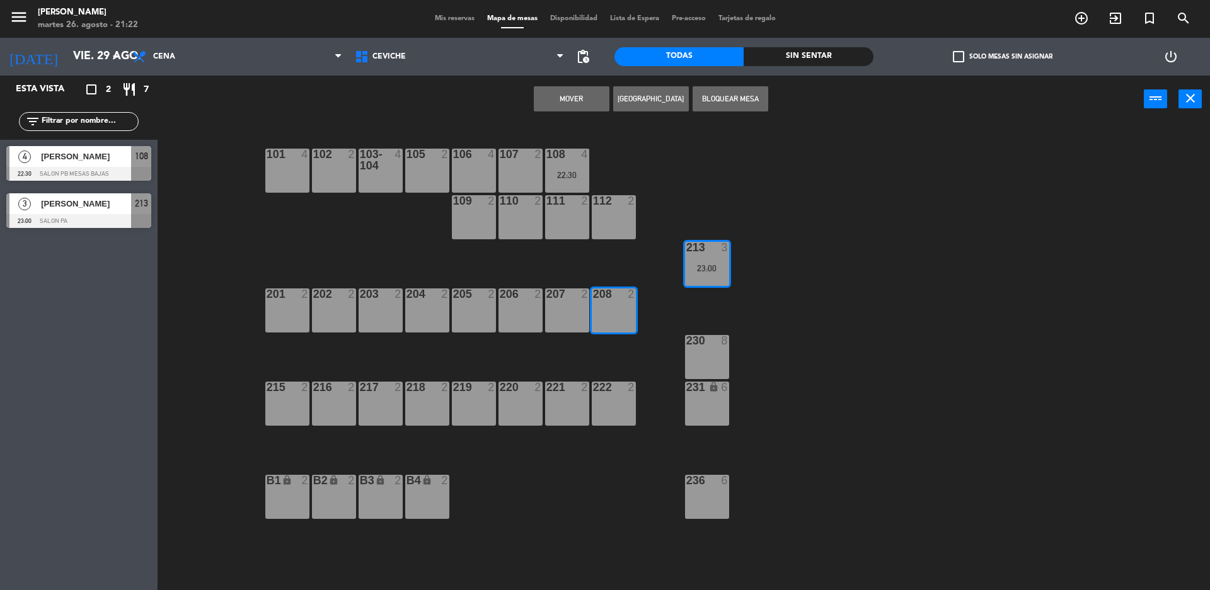
click at [568, 306] on div "207 2" at bounding box center [567, 311] width 44 height 44
click at [567, 90] on button "Mover y Unir" at bounding box center [572, 98] width 76 height 25
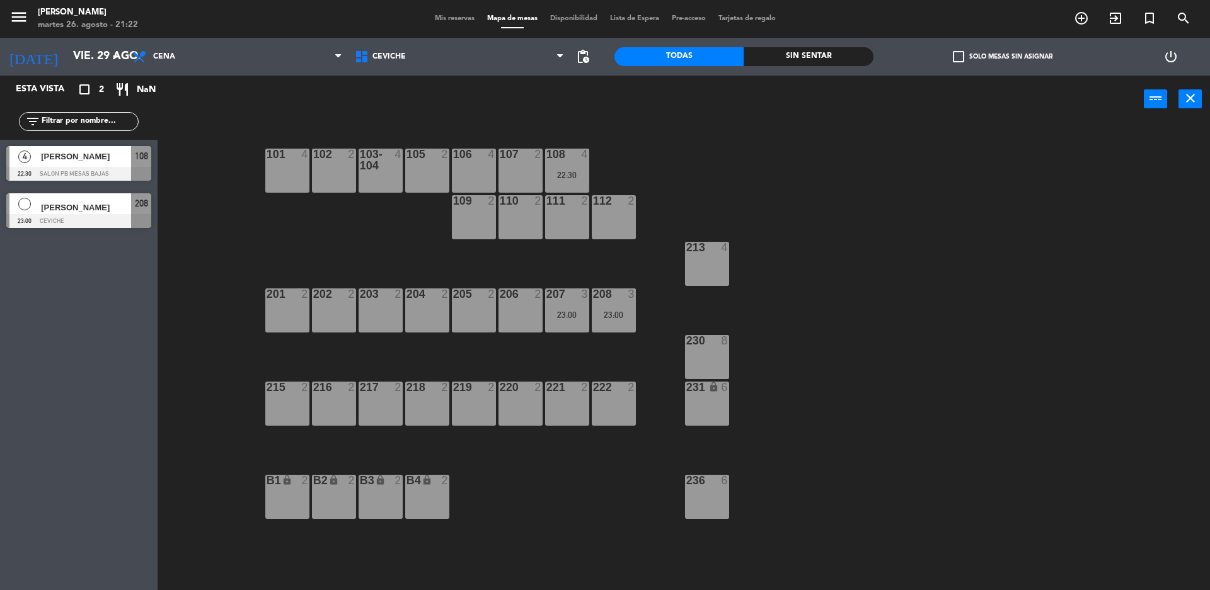
click at [701, 251] on div at bounding box center [706, 247] width 21 height 11
click at [704, 89] on button "Bloquear Mesa" at bounding box center [691, 98] width 76 height 25
click at [560, 307] on div "207 3 23:00" at bounding box center [567, 311] width 44 height 44
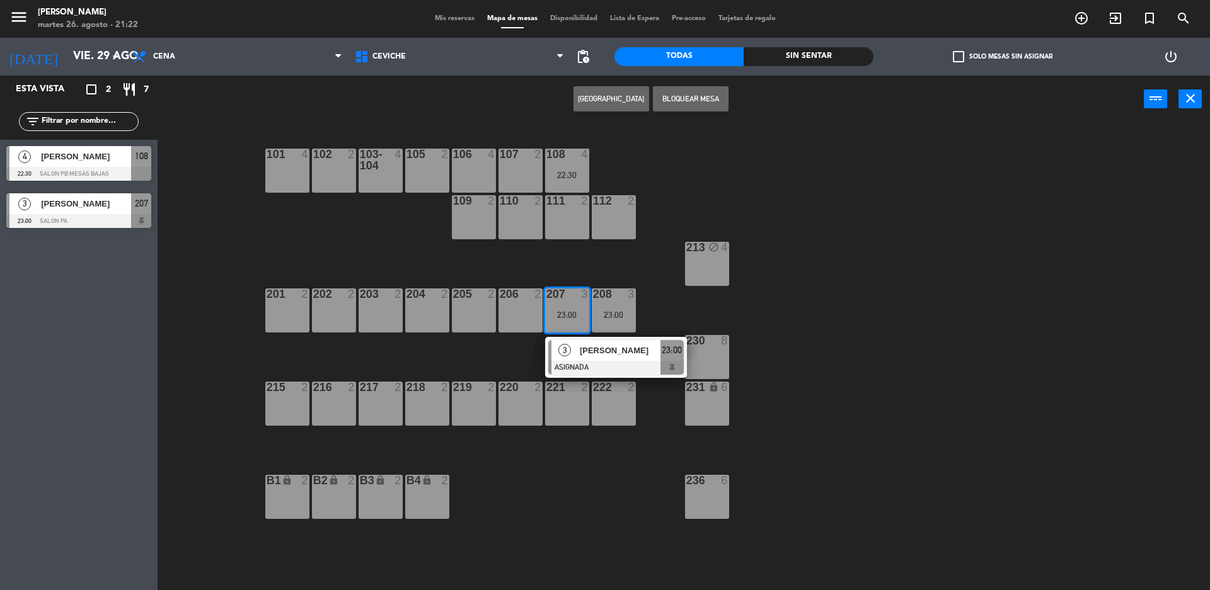
click at [698, 250] on div "block" at bounding box center [706, 248] width 21 height 12
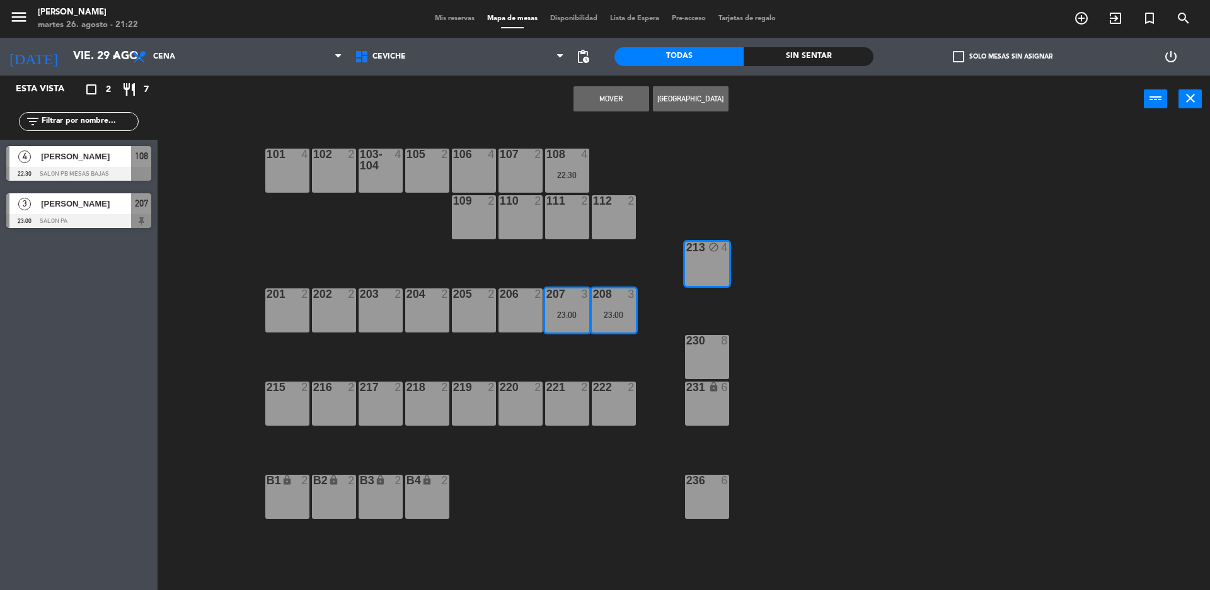
click at [585, 98] on button "Mover" at bounding box center [611, 98] width 76 height 25
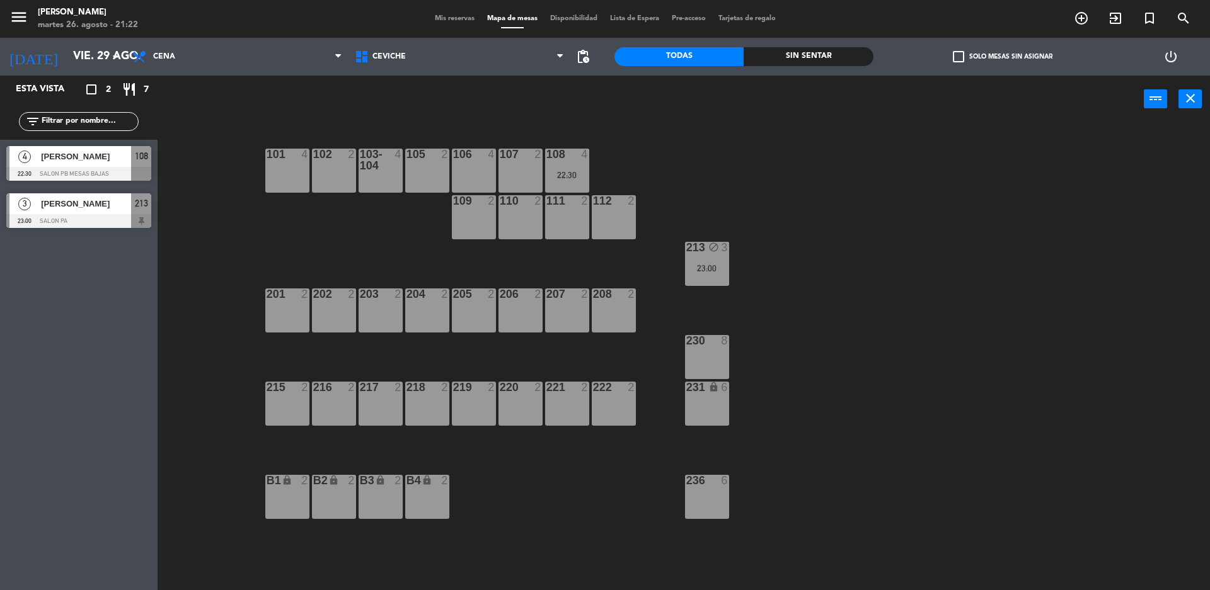
click at [558, 392] on div at bounding box center [566, 387] width 21 height 11
click at [634, 99] on button "[GEOGRAPHIC_DATA]" at bounding box center [611, 98] width 76 height 25
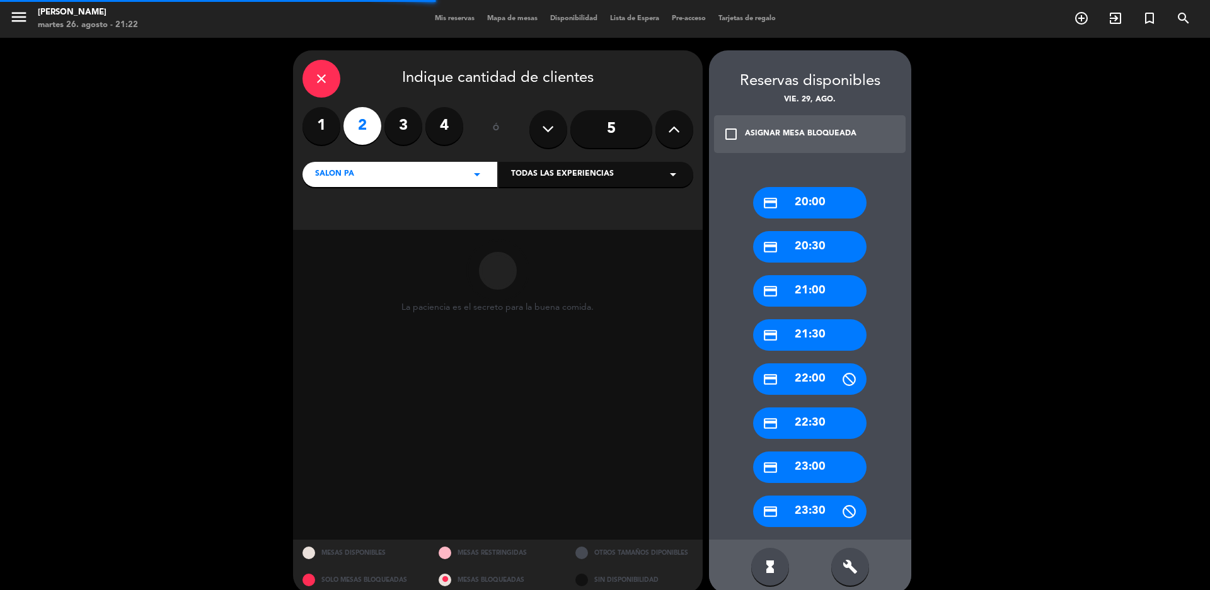
click at [839, 544] on div "hourglass_full build" at bounding box center [810, 567] width 202 height 54
click at [852, 565] on icon "build" at bounding box center [849, 566] width 15 height 15
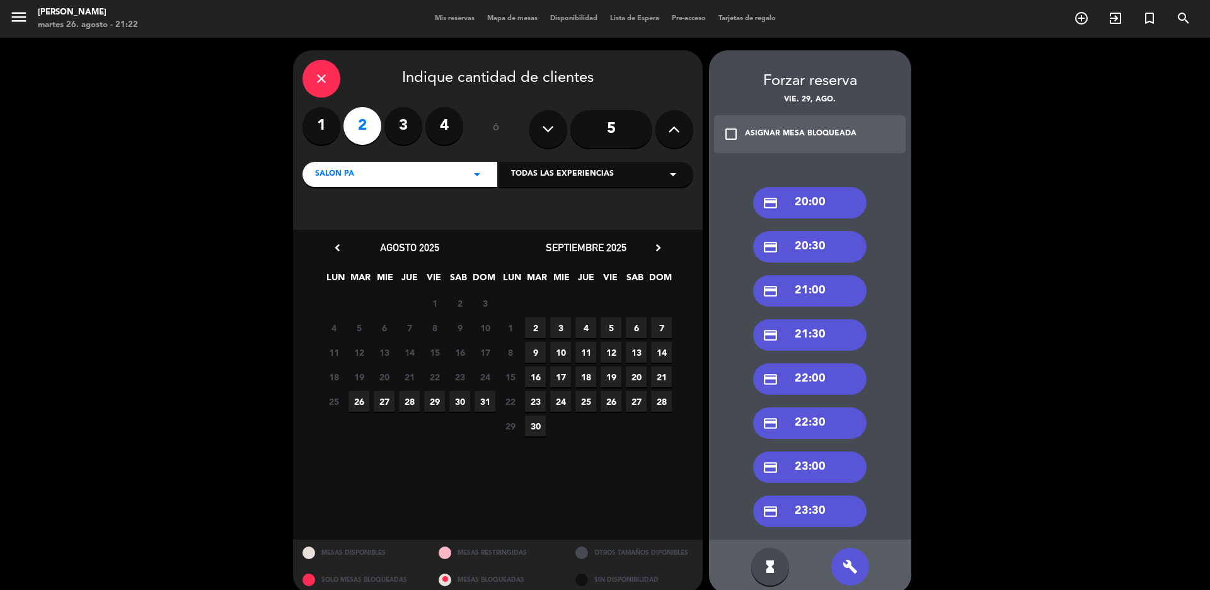
click at [792, 290] on div "credit_card 21:00" at bounding box center [809, 291] width 113 height 32
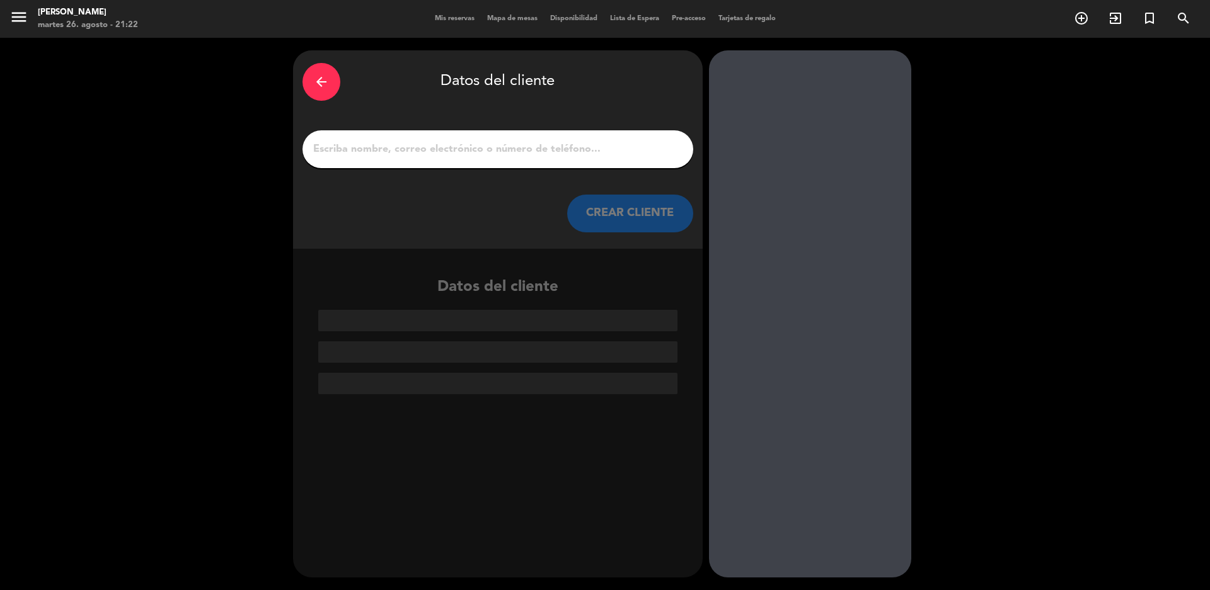
click at [491, 144] on input "1" at bounding box center [498, 149] width 372 height 18
paste input "[PHONE_NUMBER]"
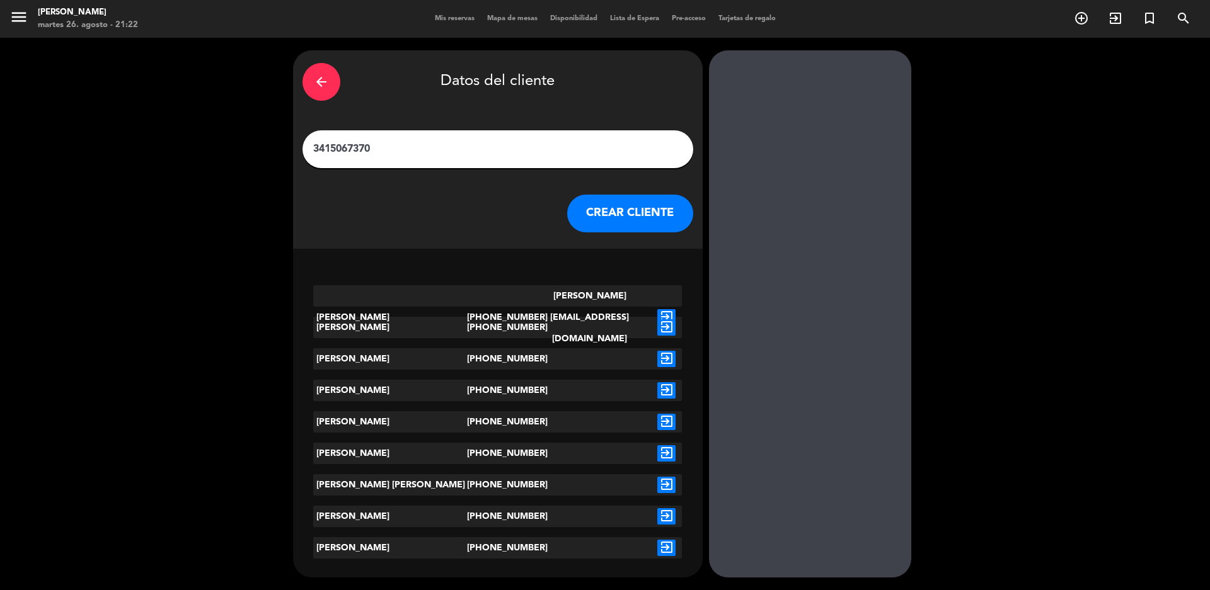
type input "3415067370"
click at [658, 309] on icon "exit_to_app" at bounding box center [666, 317] width 18 height 16
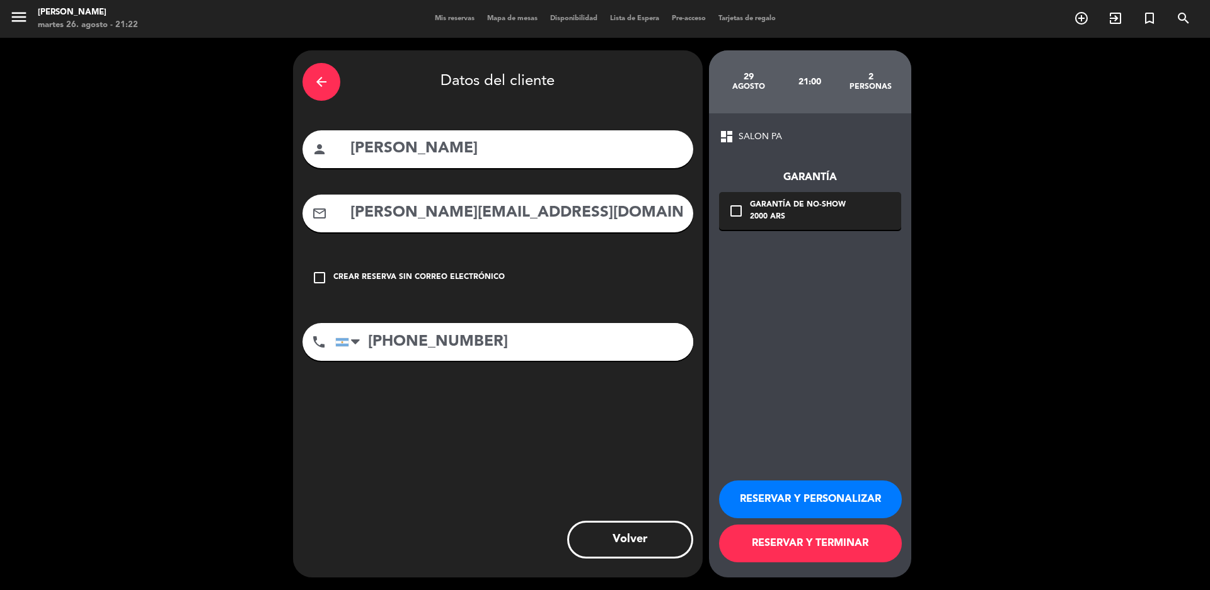
click at [462, 279] on div "Crear reserva sin correo electrónico" at bounding box center [418, 278] width 171 height 13
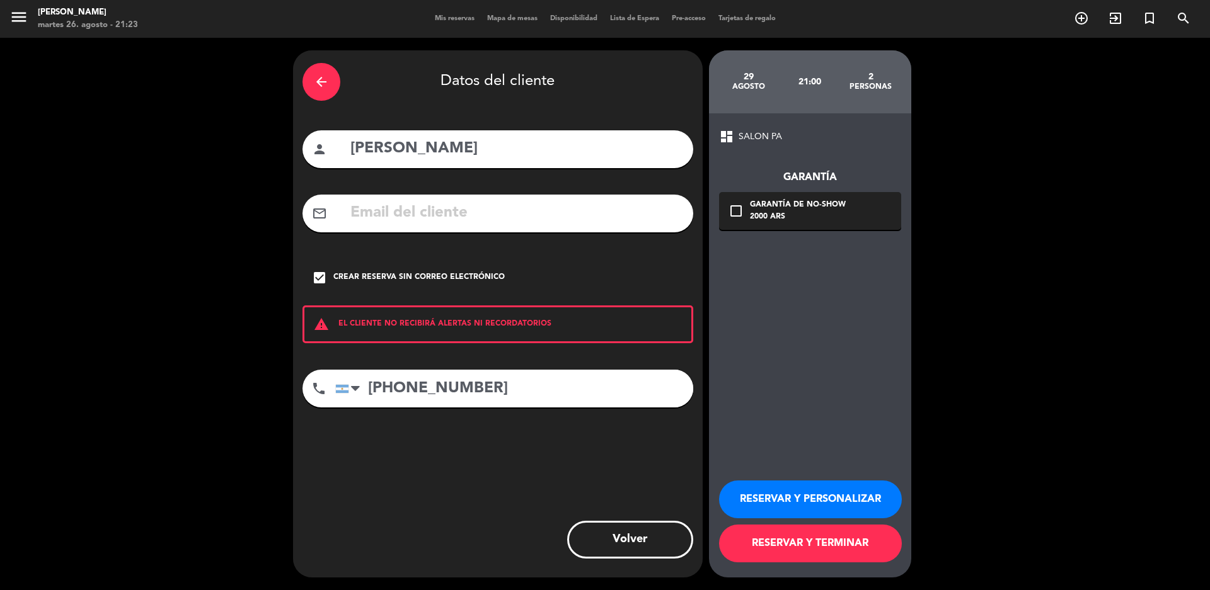
click at [823, 551] on button "RESERVAR Y TERMINAR" at bounding box center [810, 544] width 183 height 38
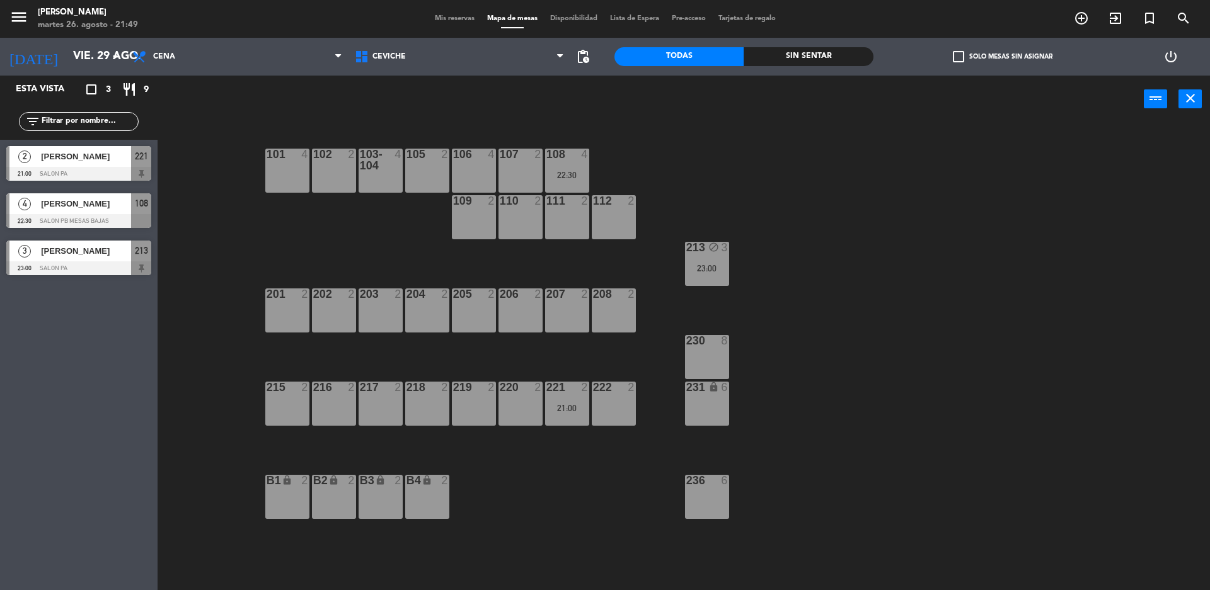
click at [174, 331] on div "101 4 102 2 103-104 4 105 2 106 4 107 2 108 4 22:30 109 2 110 2 111 2 112 2 213…" at bounding box center [689, 359] width 1040 height 467
click at [107, 67] on input "vie. 29 ago." at bounding box center [140, 56] width 146 height 25
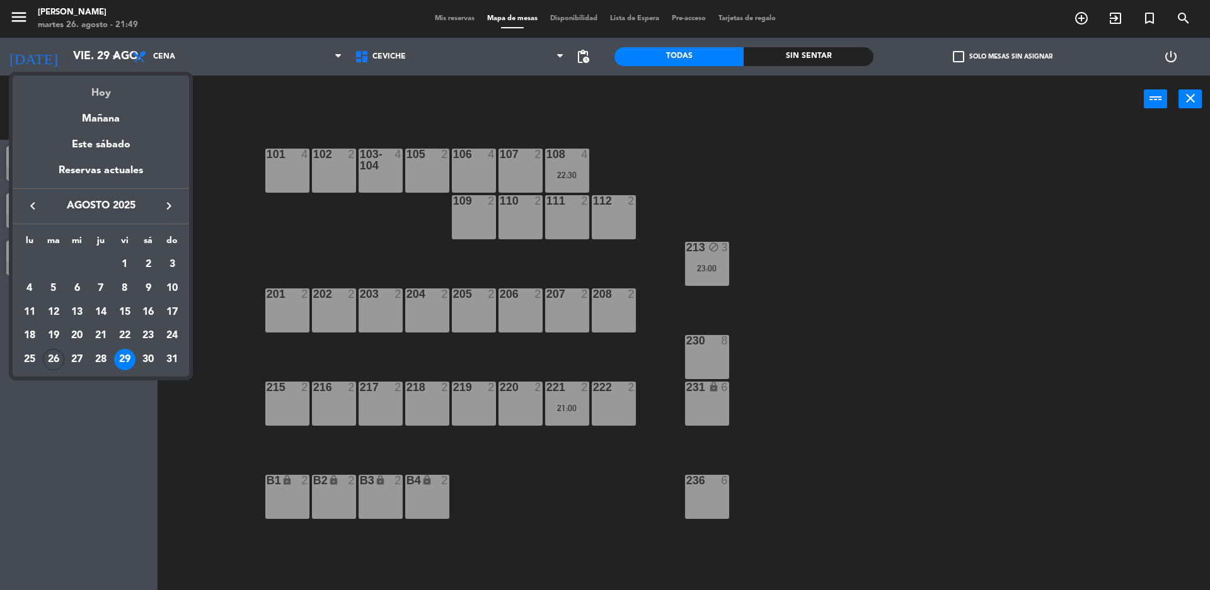
click at [120, 96] on div "Hoy" at bounding box center [101, 89] width 176 height 26
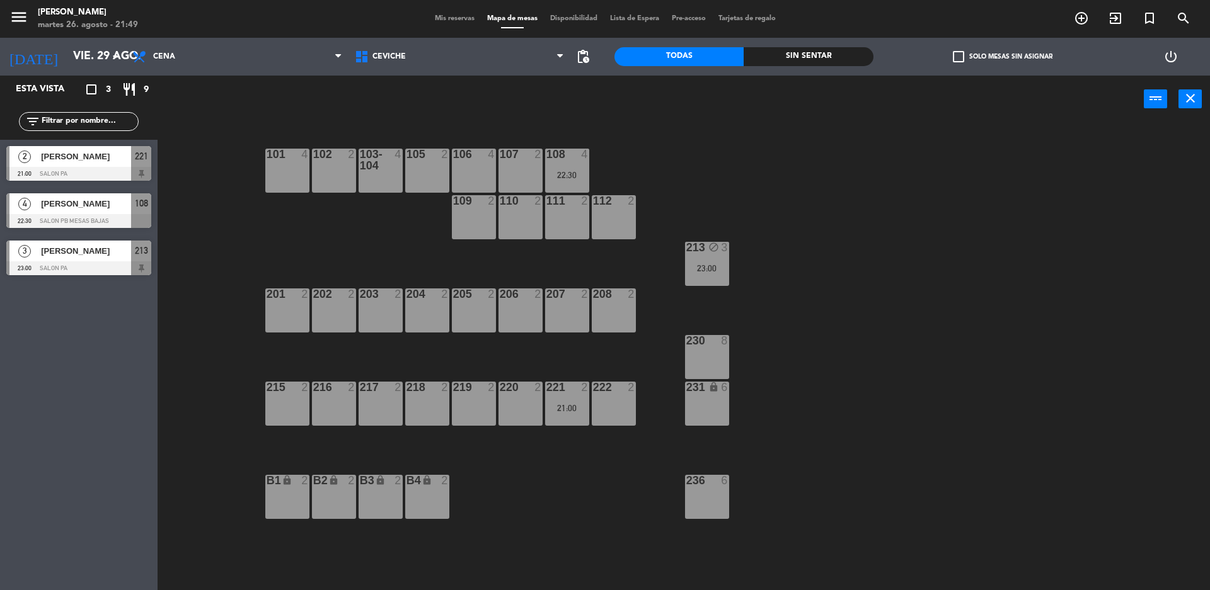
type input "[DATE] ago."
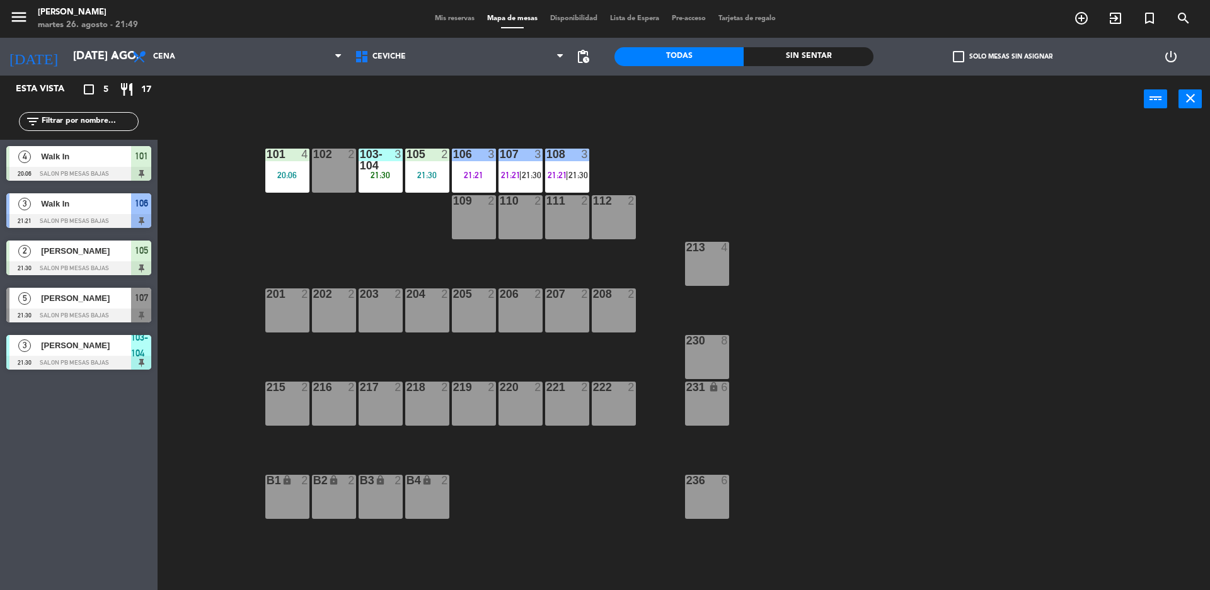
click at [764, 55] on div "Sin sentar" at bounding box center [807, 56] width 129 height 19
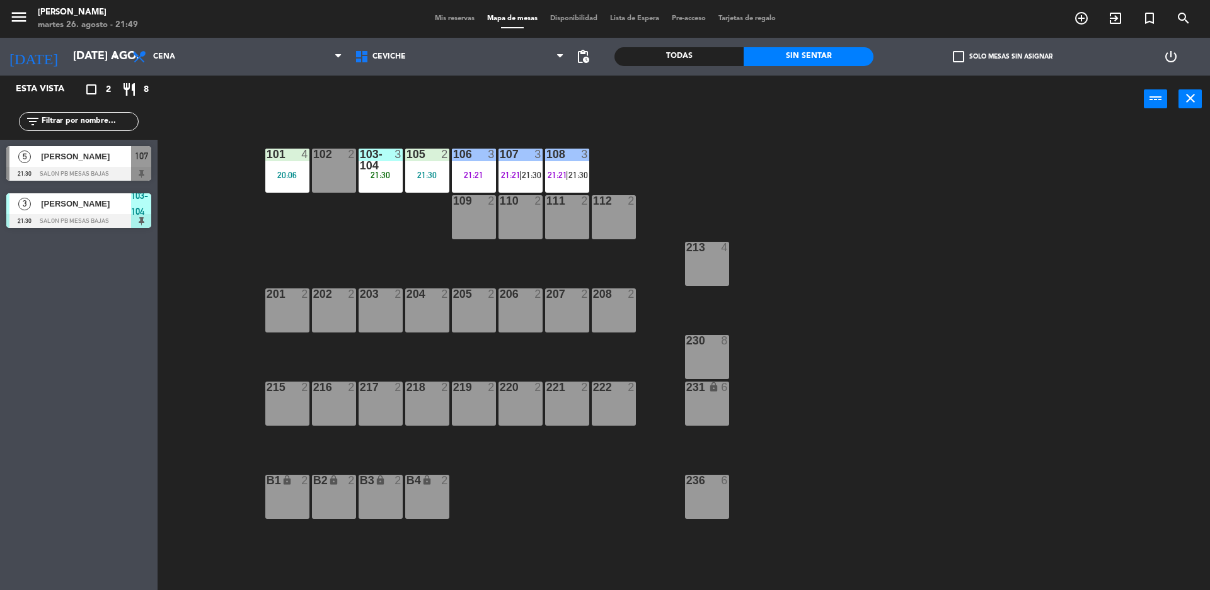
drag, startPoint x: 135, startPoint y: 166, endPoint x: 260, endPoint y: 241, distance: 145.0
click at [135, 166] on div "5 [PERSON_NAME] 21:30 SALON PB MESAS BAJAS 107" at bounding box center [79, 163] width 158 height 47
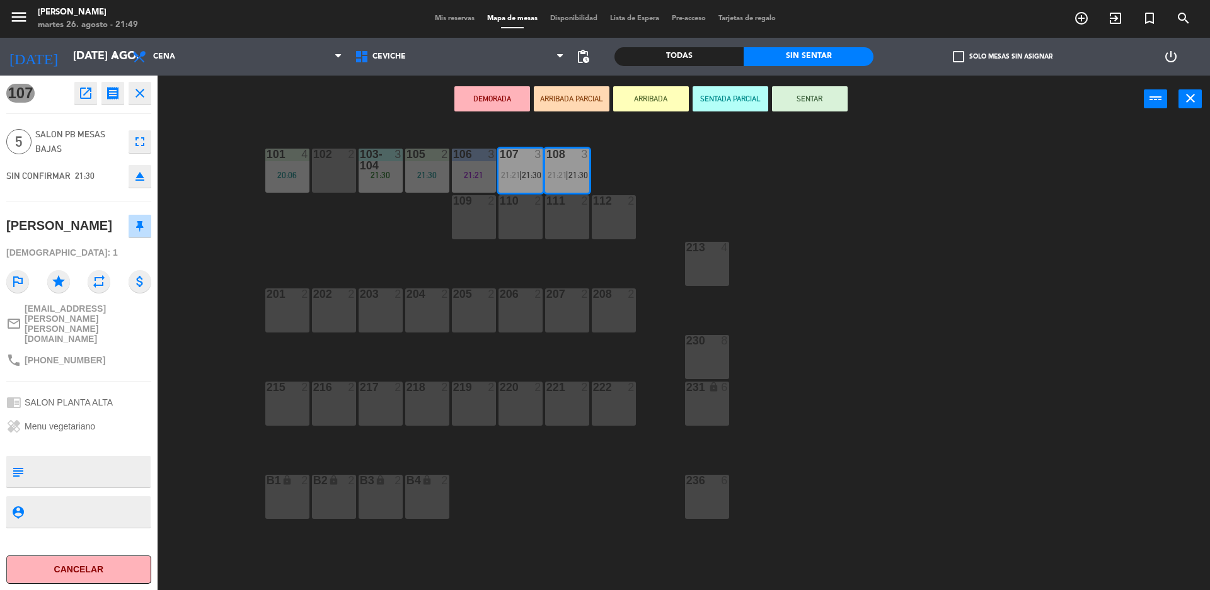
click at [756, 103] on button "SENTADA PARCIAL" at bounding box center [730, 98] width 76 height 25
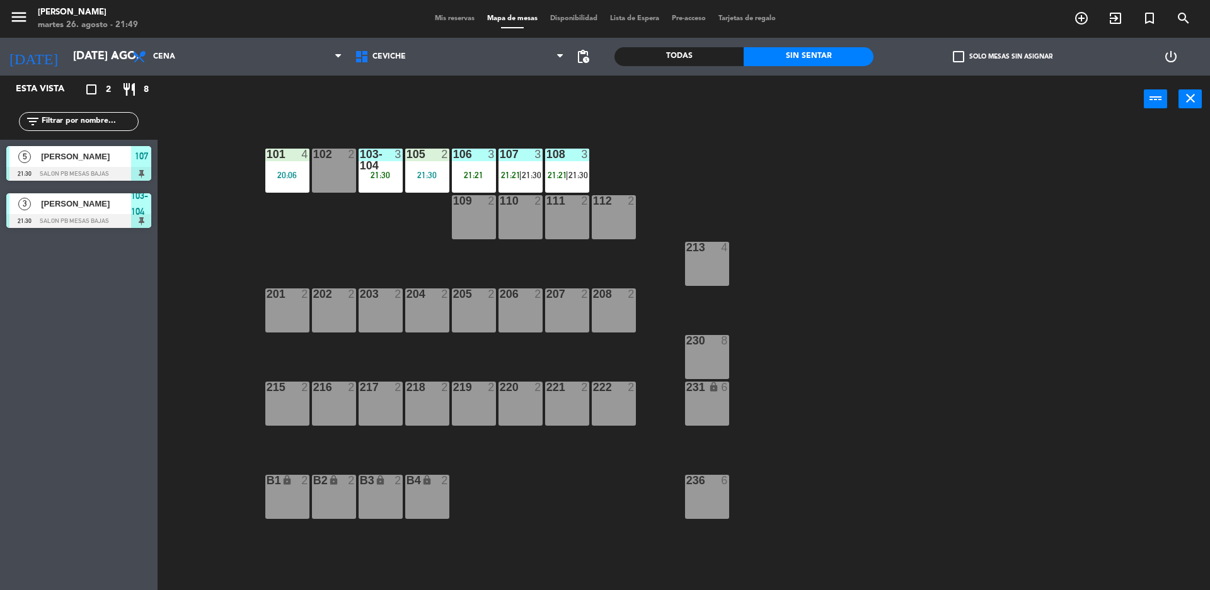
click at [757, 166] on div "101 4 20:06 102 2 103-104 3 21:30 105 2 21:30 106 3 21:21 107 3 21:21 | 21:30 1…" at bounding box center [689, 359] width 1040 height 467
click at [735, 192] on div "101 4 20:06 102 2 103-104 3 21:30 105 2 21:30 106 3 21:21 107 3 21:21 | 21:30 1…" at bounding box center [689, 359] width 1040 height 467
click at [430, 168] on div "105 2 21:30" at bounding box center [427, 171] width 44 height 44
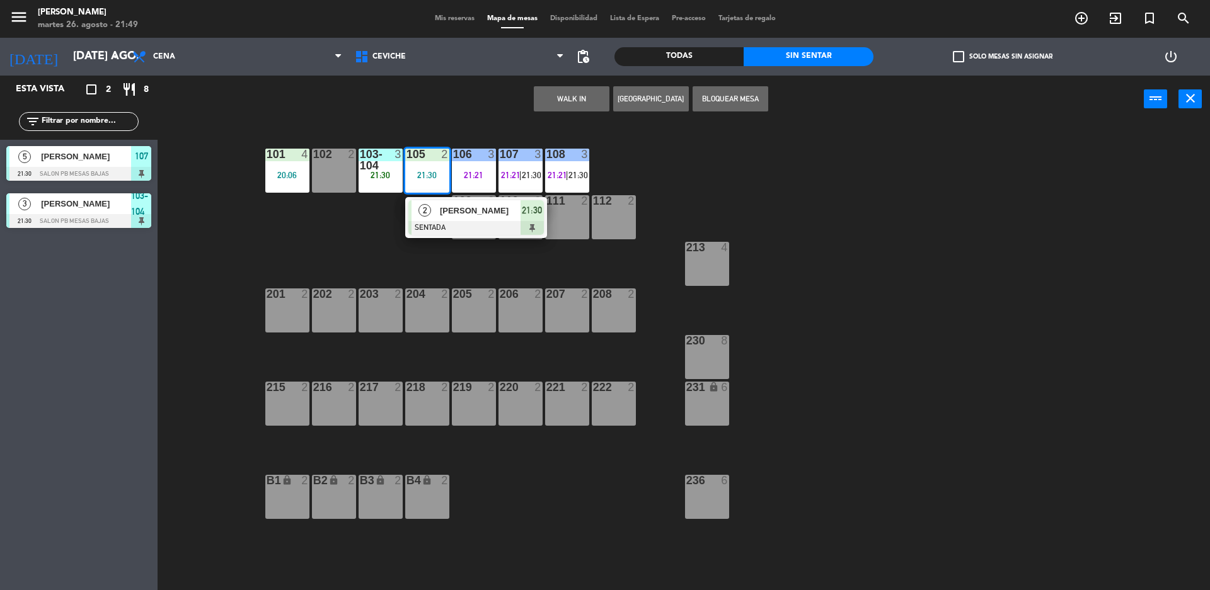
click at [430, 231] on div at bounding box center [475, 228] width 135 height 14
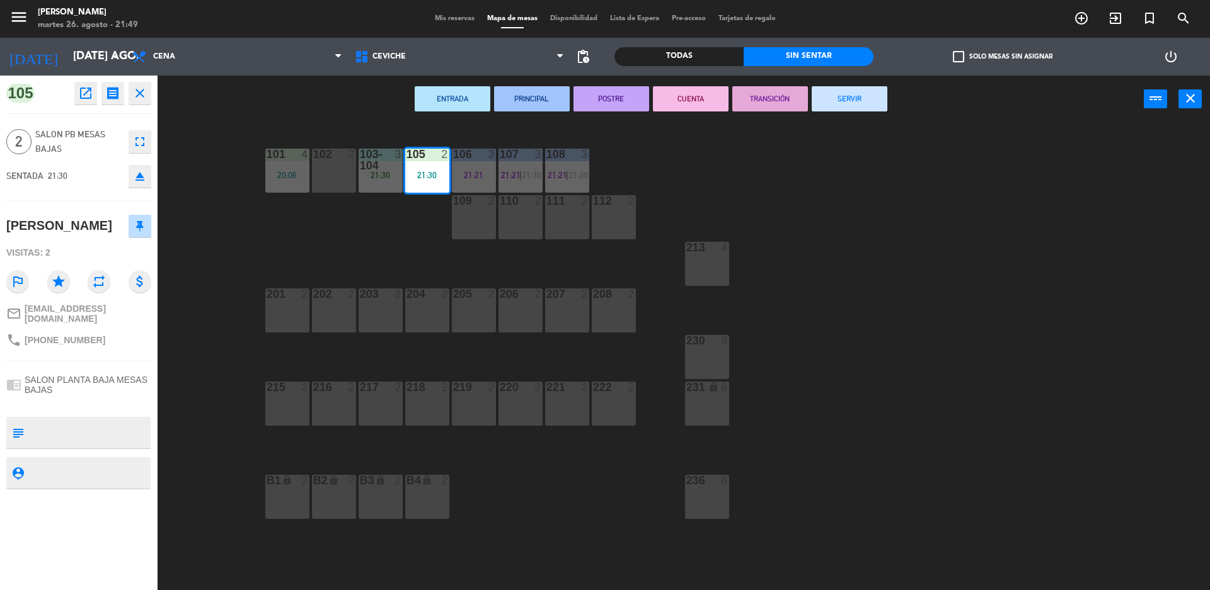
click at [711, 168] on div "101 4 20:06 102 2 103-104 3 21:30 105 2 21:30 106 3 21:21 107 3 21:21 | 21:30 1…" at bounding box center [689, 359] width 1040 height 467
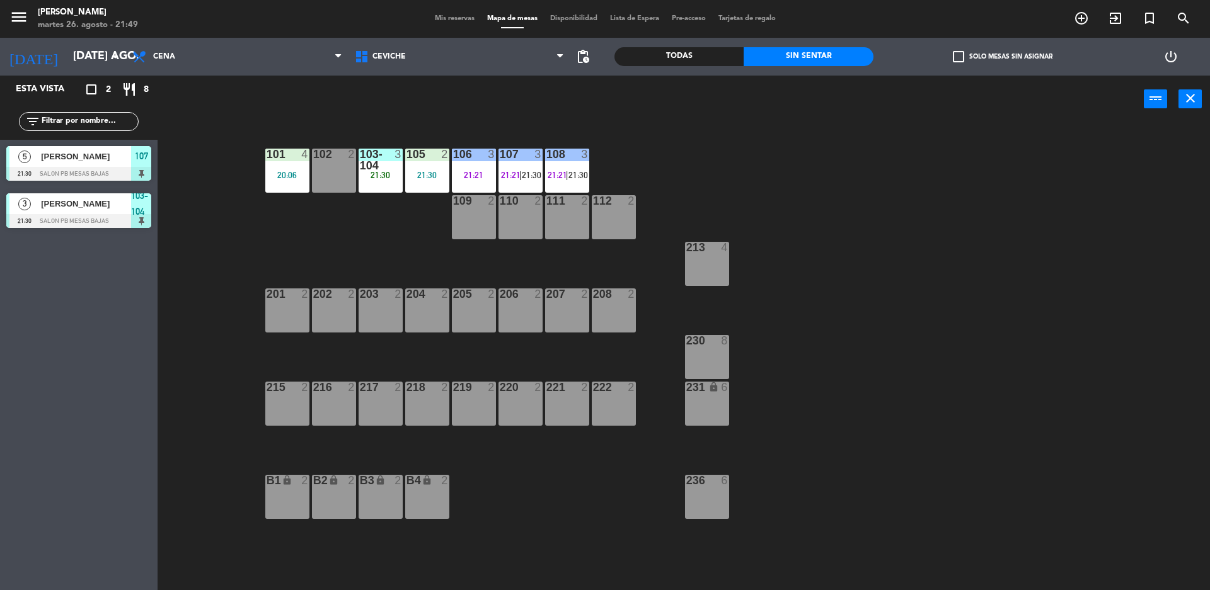
click at [711, 168] on div "101 4 20:06 102 2 103-104 3 21:30 105 2 21:30 106 3 21:21 107 3 21:21 | 21:30 1…" at bounding box center [689, 359] width 1040 height 467
click at [396, 229] on div "101 4 20:06 102 2 103-104 3 21:30 105 2 21:30 106 3 21:21 107 3 21:21 | 21:30 1…" at bounding box center [689, 359] width 1040 height 467
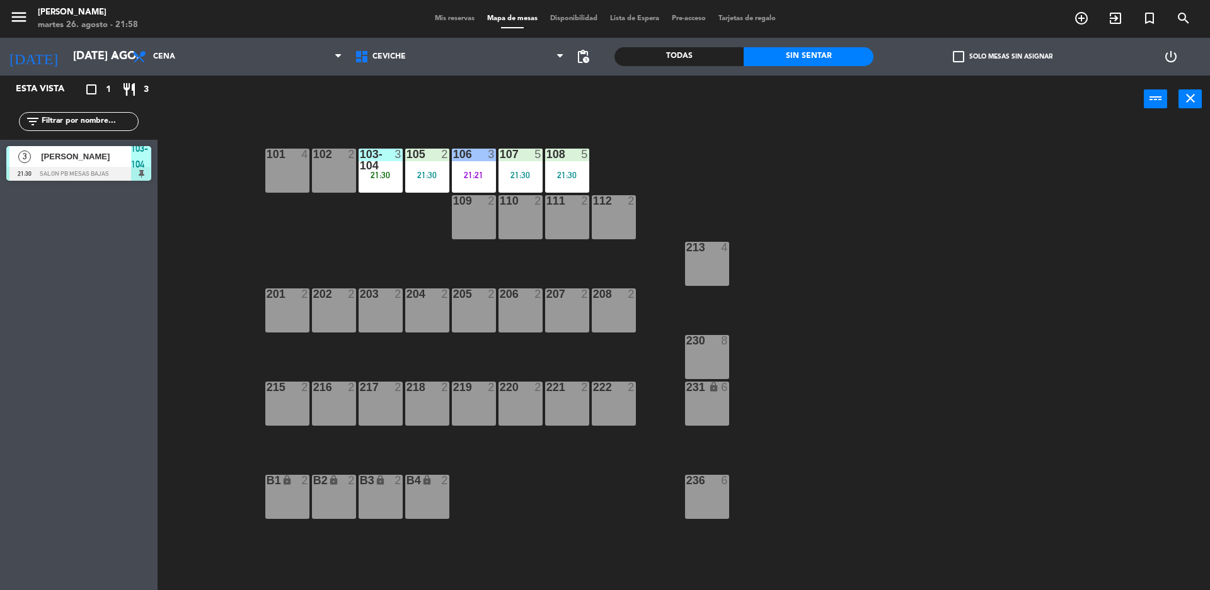
click at [670, 60] on div "Todas" at bounding box center [678, 56] width 129 height 19
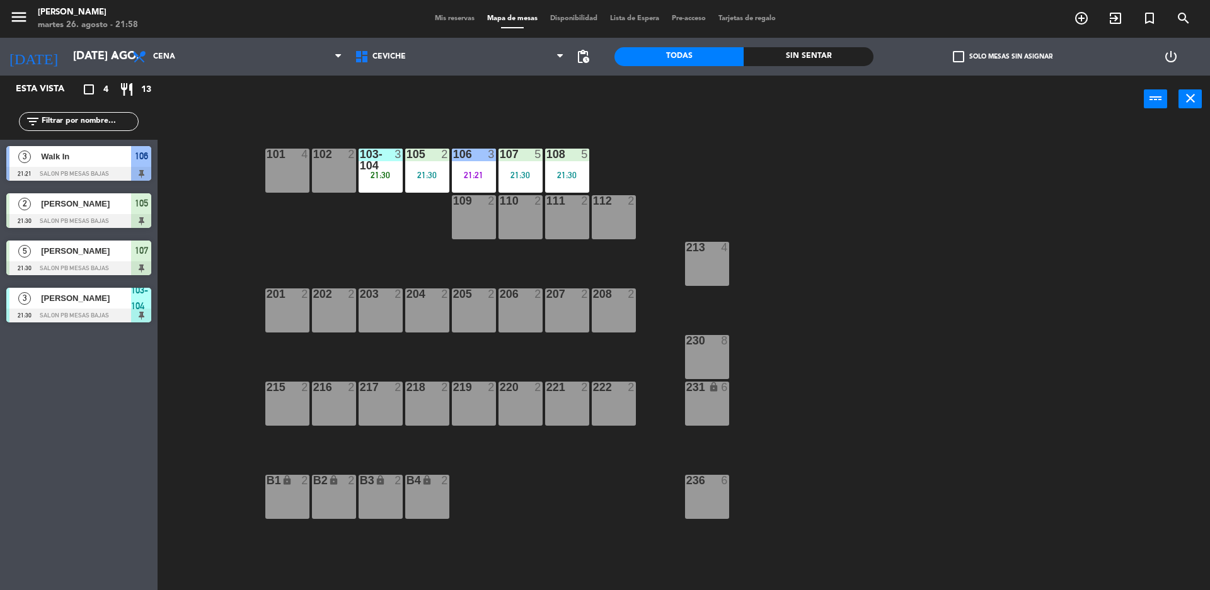
click at [137, 313] on div at bounding box center [78, 316] width 145 height 14
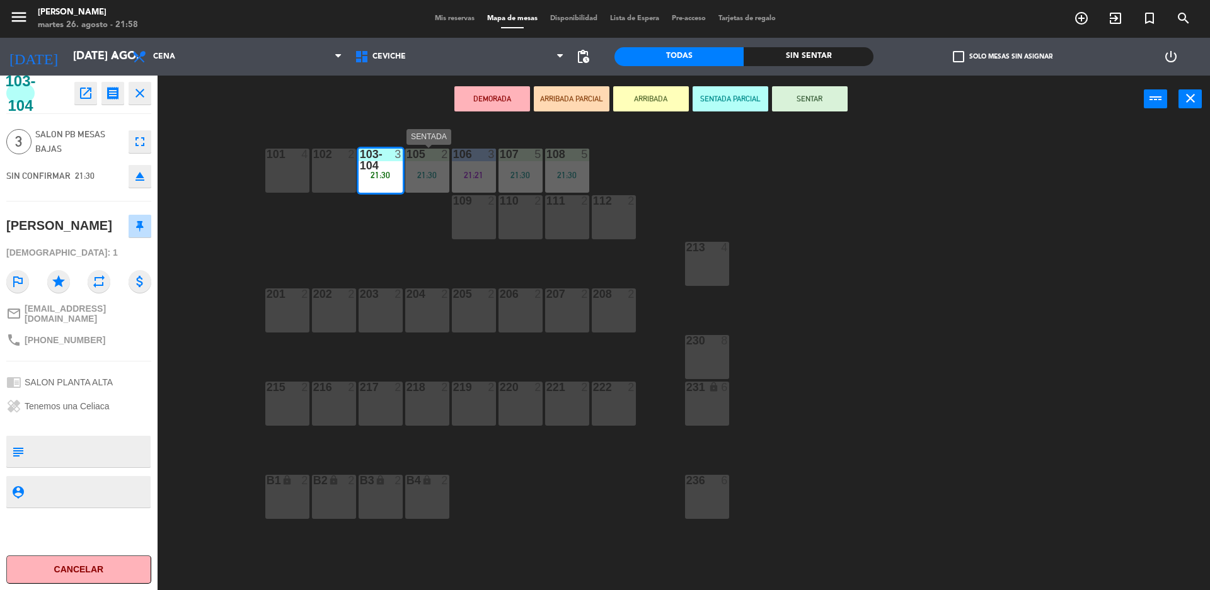
click at [410, 161] on div "105 2" at bounding box center [427, 155] width 44 height 13
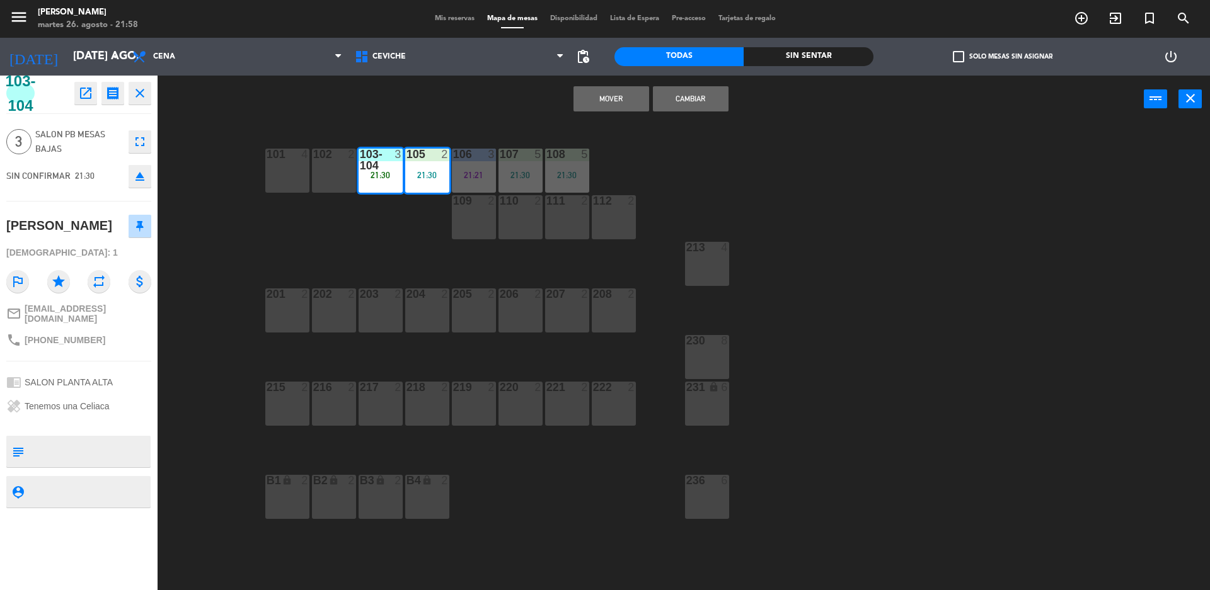
click at [391, 174] on div "21:30" at bounding box center [380, 175] width 44 height 9
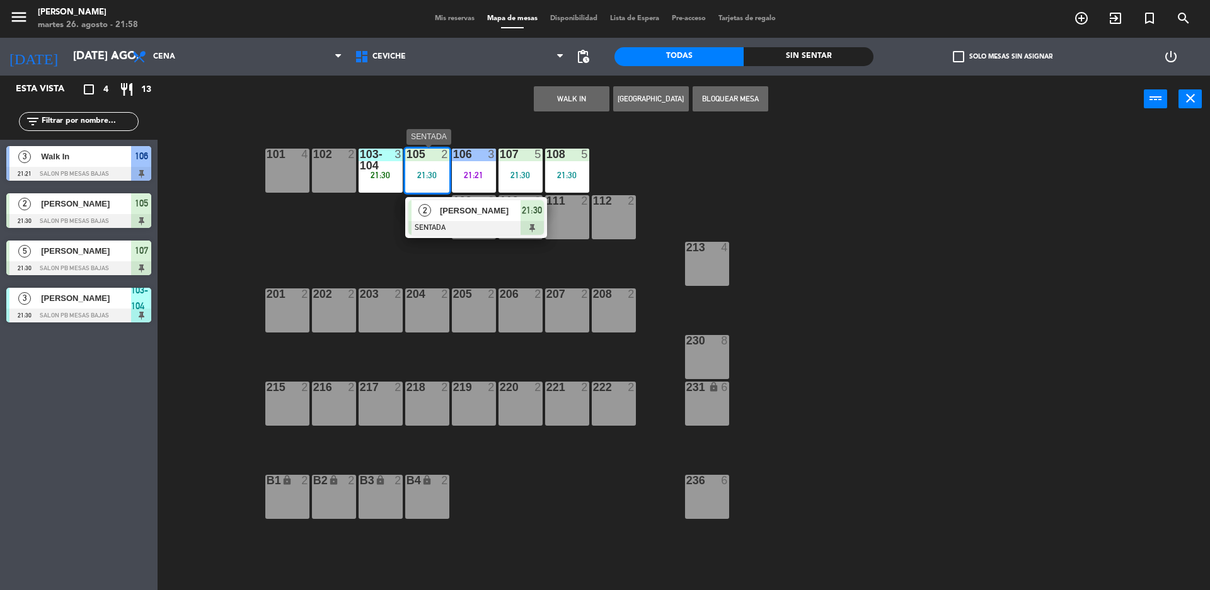
click at [415, 180] on div "21:30" at bounding box center [427, 175] width 44 height 9
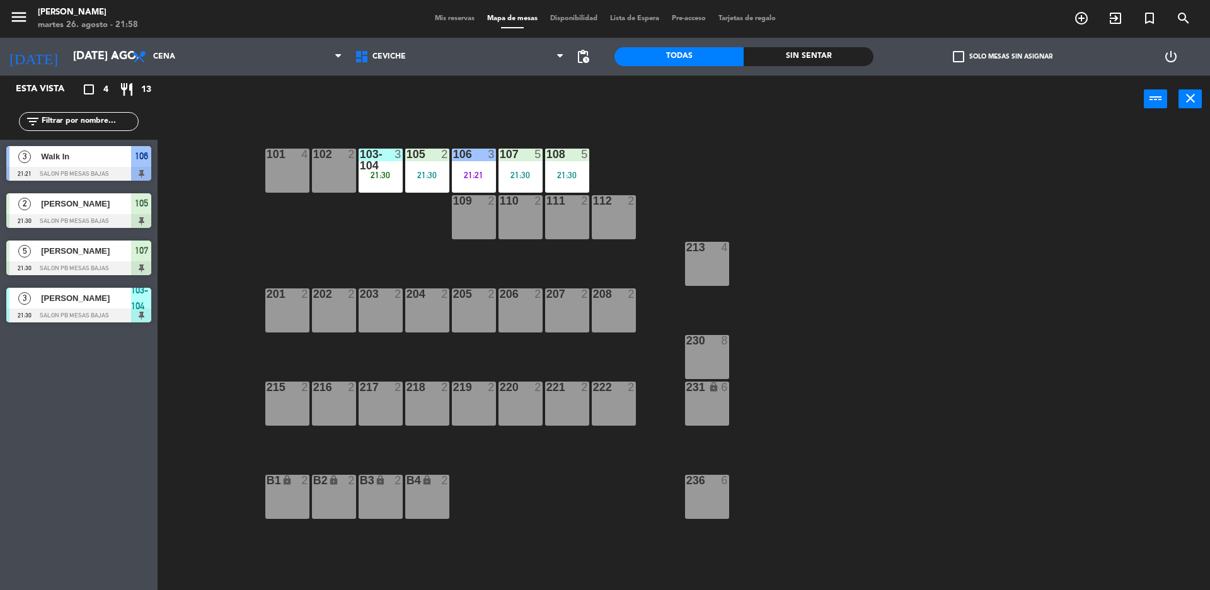
click at [115, 302] on span "[PERSON_NAME]" at bounding box center [86, 298] width 90 height 13
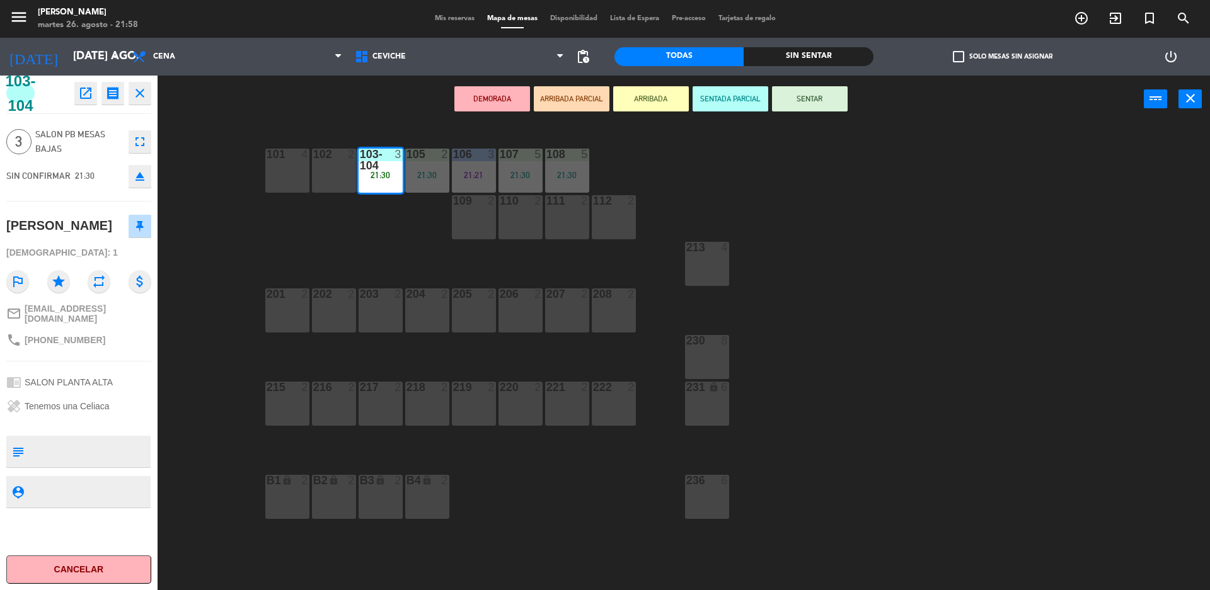
click at [217, 263] on div "101 4 102 2 103-104 3 21:30 105 2 21:30 106 3 21:21 107 5 21:30 108 5 21:30 109…" at bounding box center [689, 359] width 1040 height 467
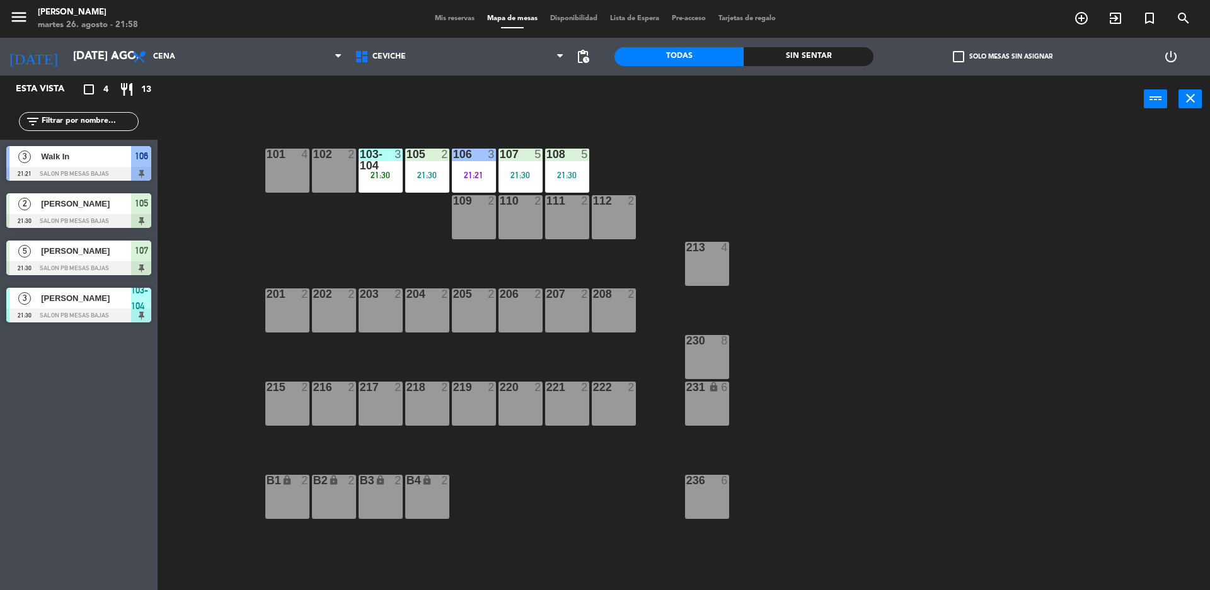
click at [115, 260] on div "[PERSON_NAME]" at bounding box center [85, 251] width 91 height 21
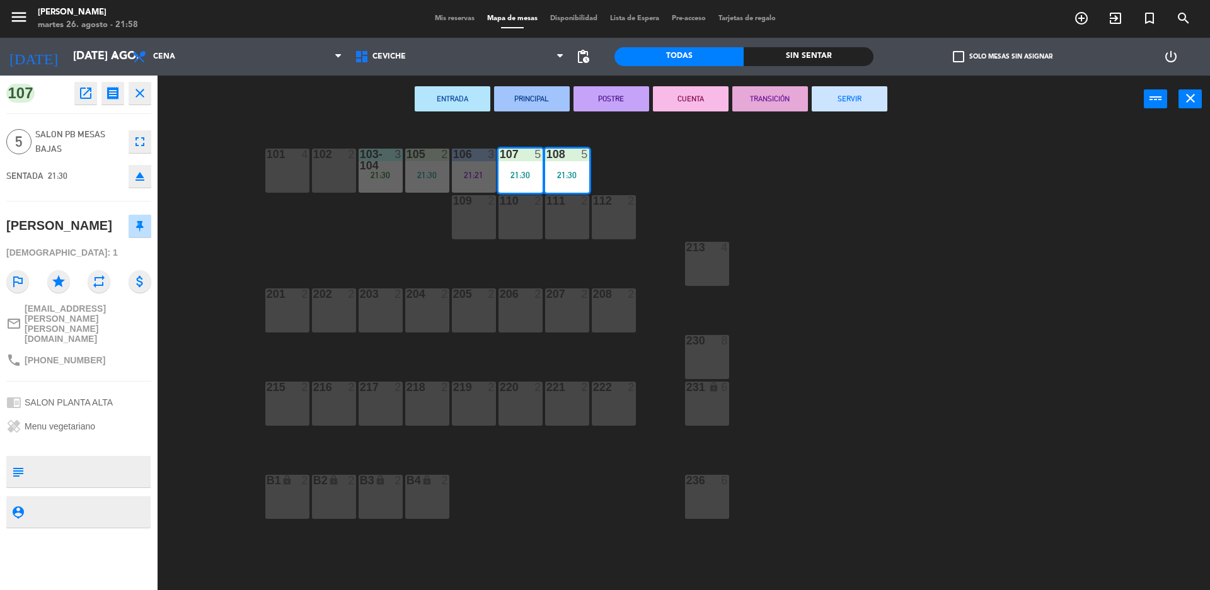
click at [187, 275] on div "101 4 102 2 103-104 3 21:30 105 2 21:30 106 3 21:21 107 5 21:30 108 5 21:30 109…" at bounding box center [689, 359] width 1040 height 467
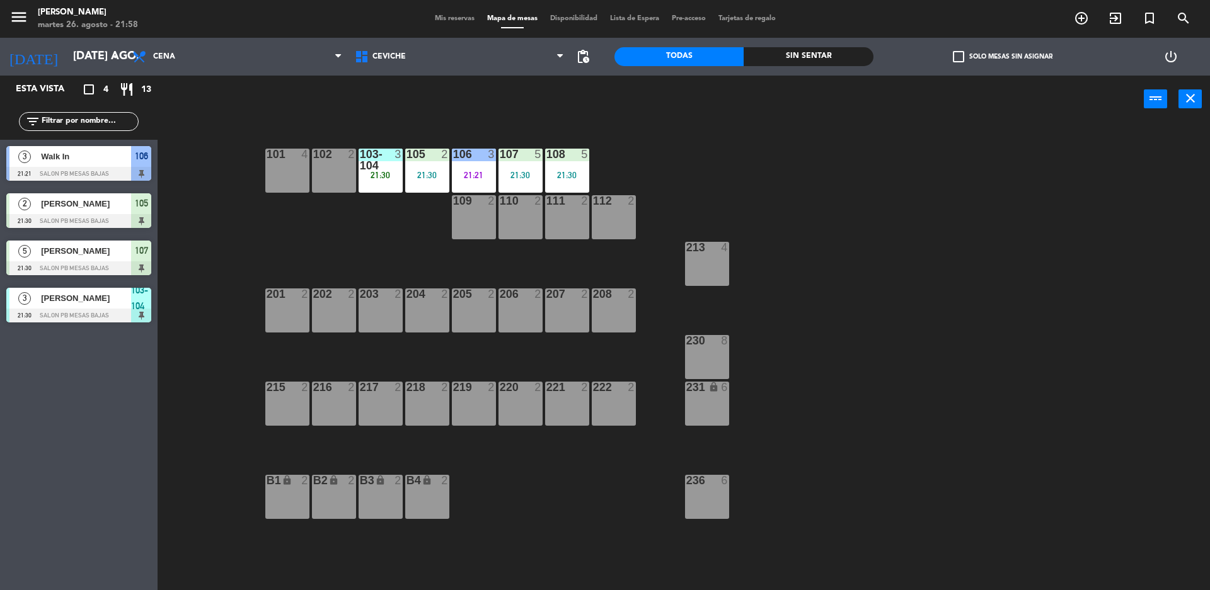
click at [66, 209] on span "[PERSON_NAME]" at bounding box center [86, 203] width 90 height 13
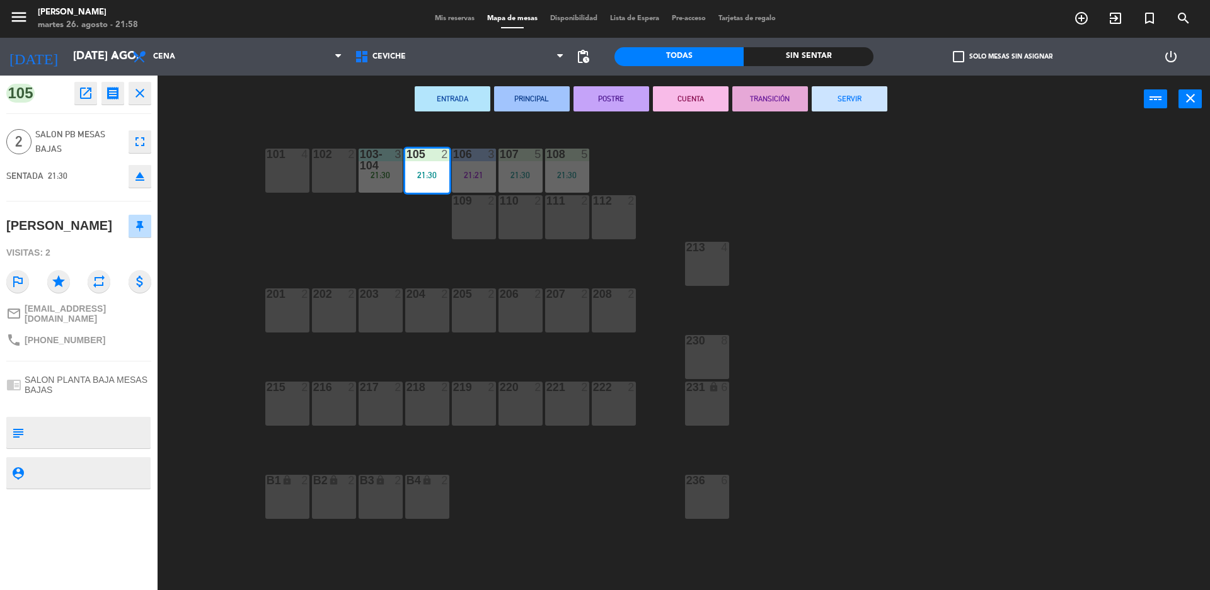
click at [183, 318] on div "101 4 102 2 103-104 3 21:30 105 2 21:30 106 3 21:21 107 5 21:30 108 5 21:30 109…" at bounding box center [689, 359] width 1040 height 467
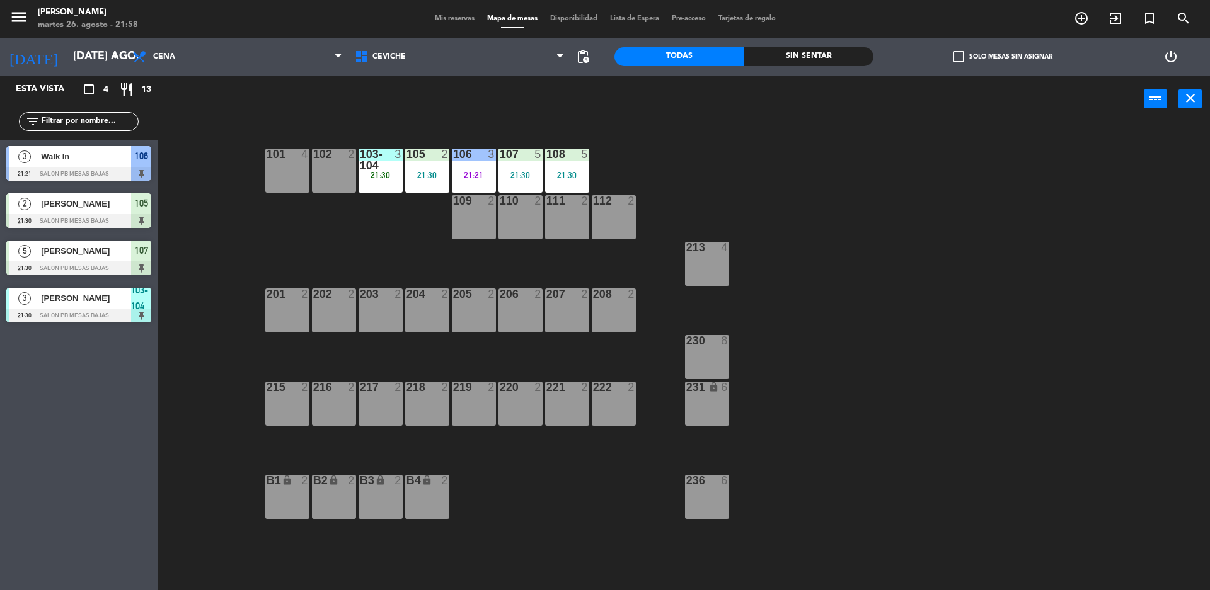
click at [108, 154] on span "Walk In" at bounding box center [86, 156] width 90 height 13
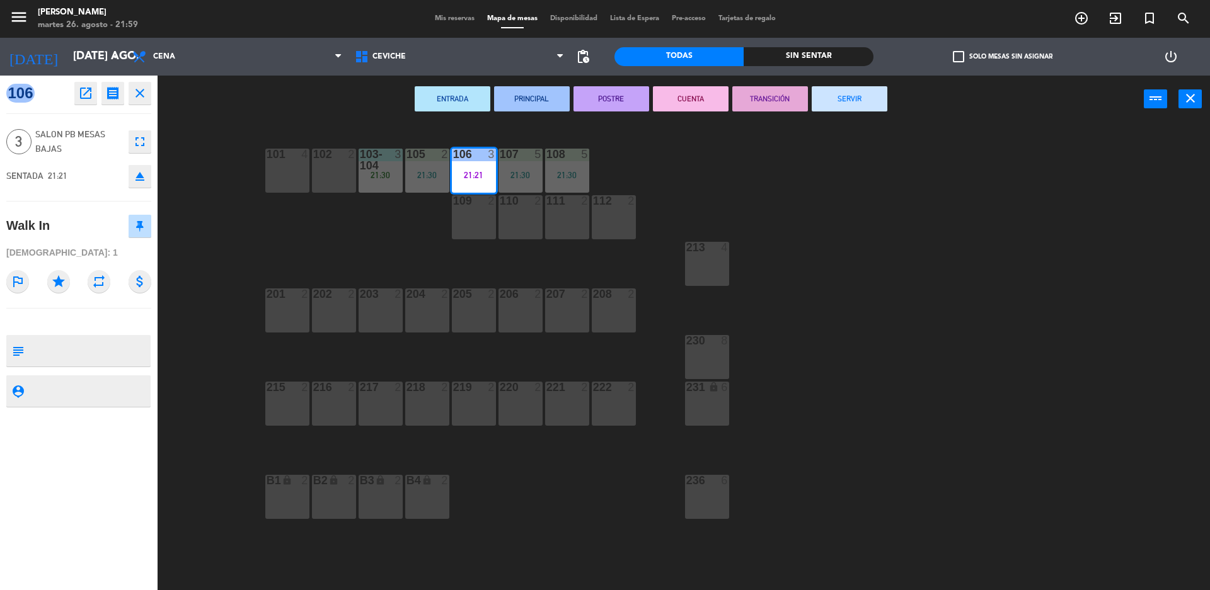
click at [203, 235] on div "101 4 102 2 103-104 3 21:30 105 2 21:30 106 3 21:21 107 5 21:30 108 5 21:30 109…" at bounding box center [689, 359] width 1040 height 467
